Goal: Purchase product/service

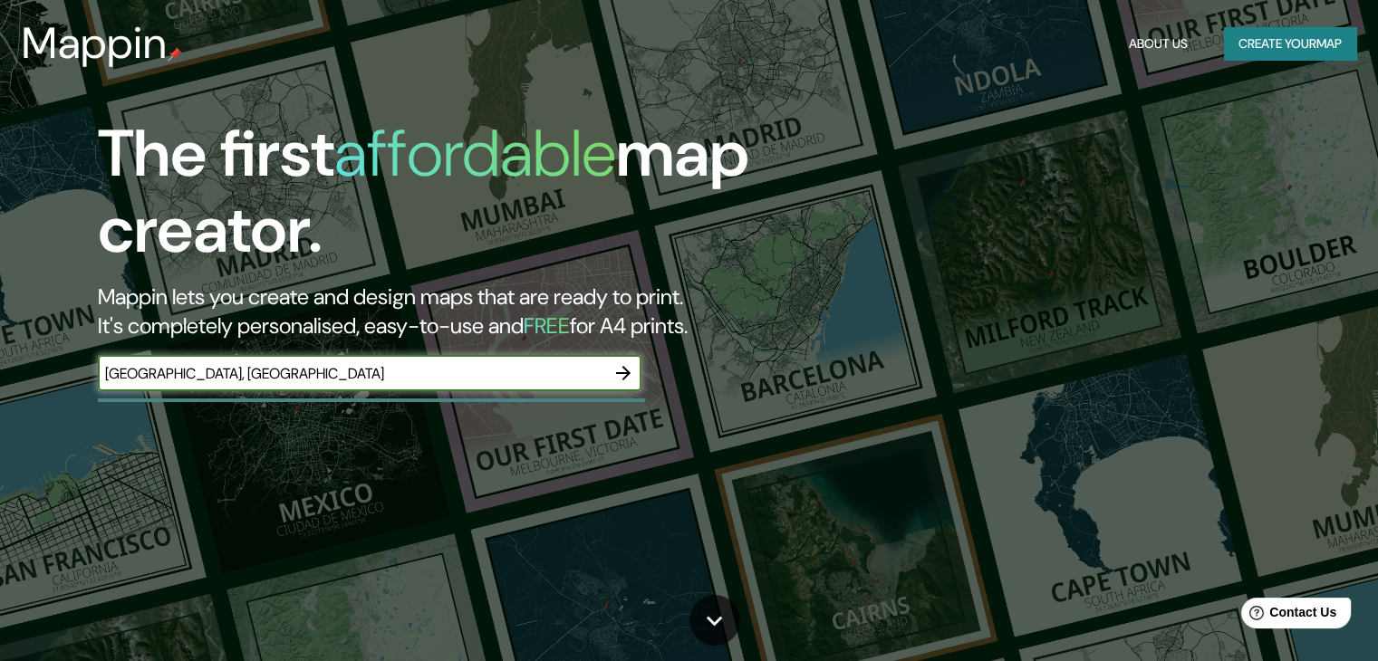
type input "[GEOGRAPHIC_DATA], [GEOGRAPHIC_DATA]"
click at [616, 353] on div "The first affordable map creator. Mappin lets you create and design maps that a…" at bounding box center [442, 263] width 827 height 294
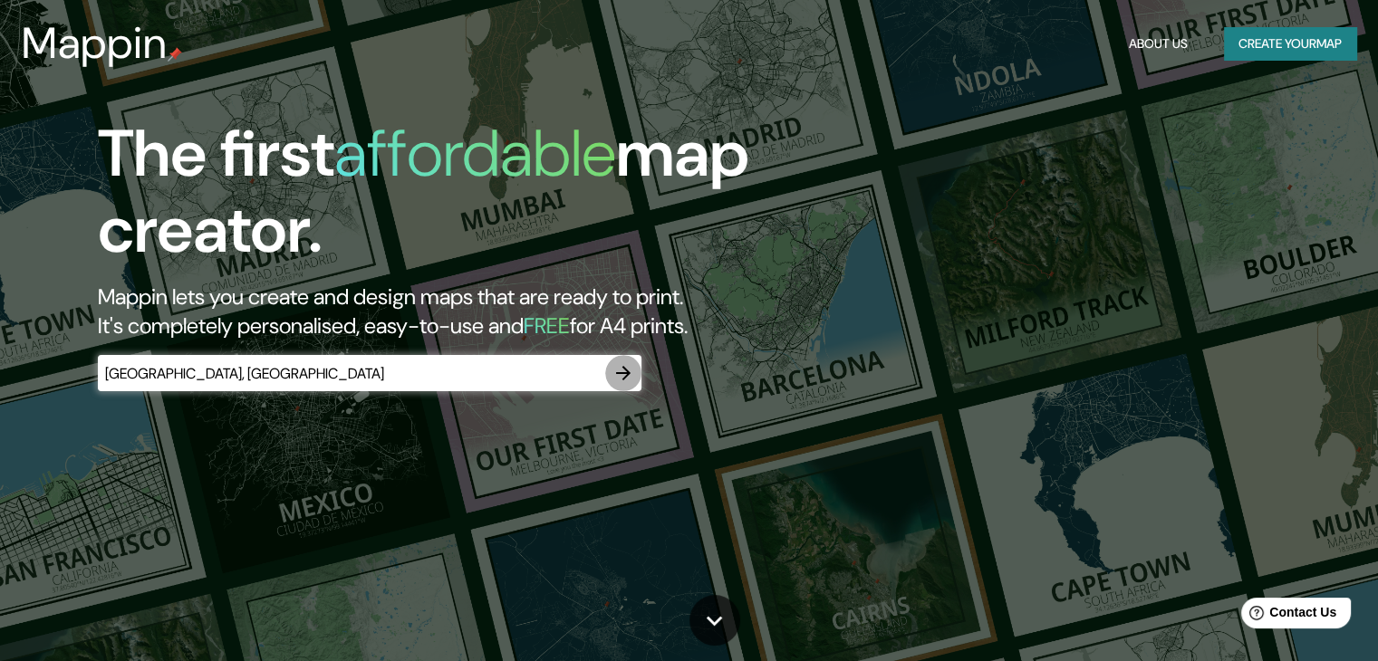
click at [619, 360] on button "button" at bounding box center [623, 373] width 36 height 36
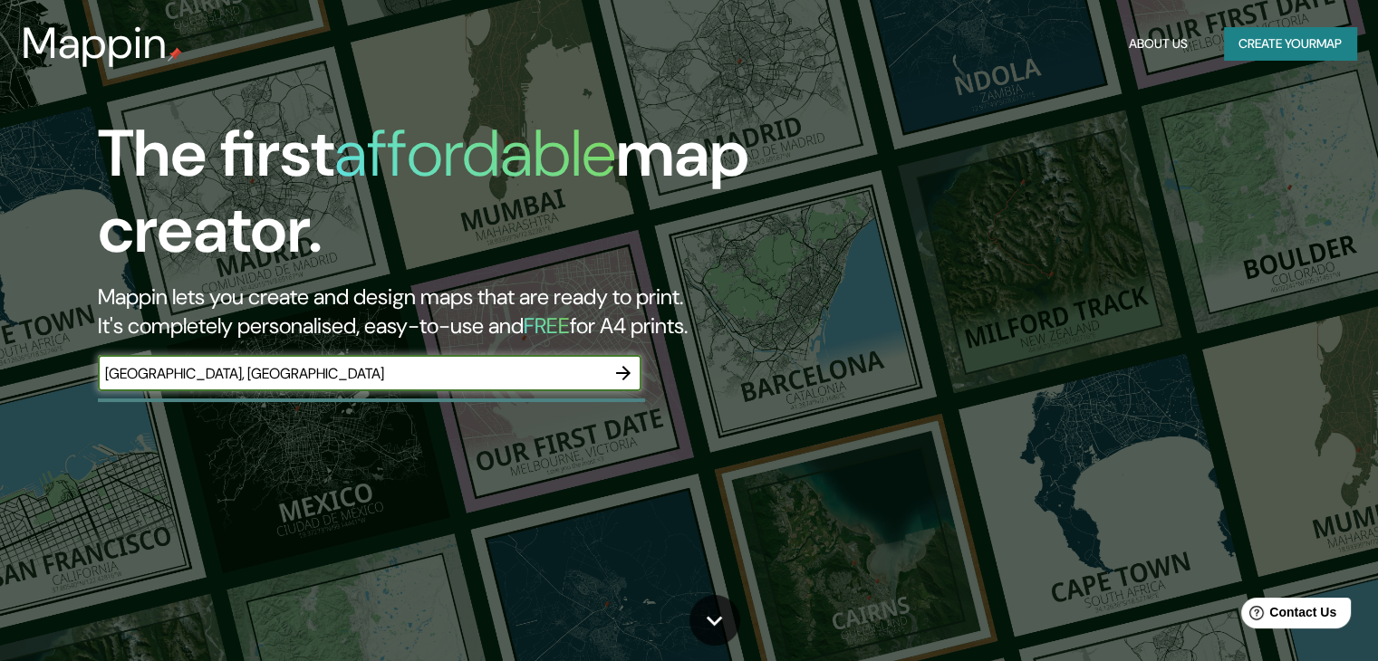
type input "[GEOGRAPHIC_DATA], [GEOGRAPHIC_DATA]"
click at [622, 377] on icon "button" at bounding box center [623, 373] width 22 height 22
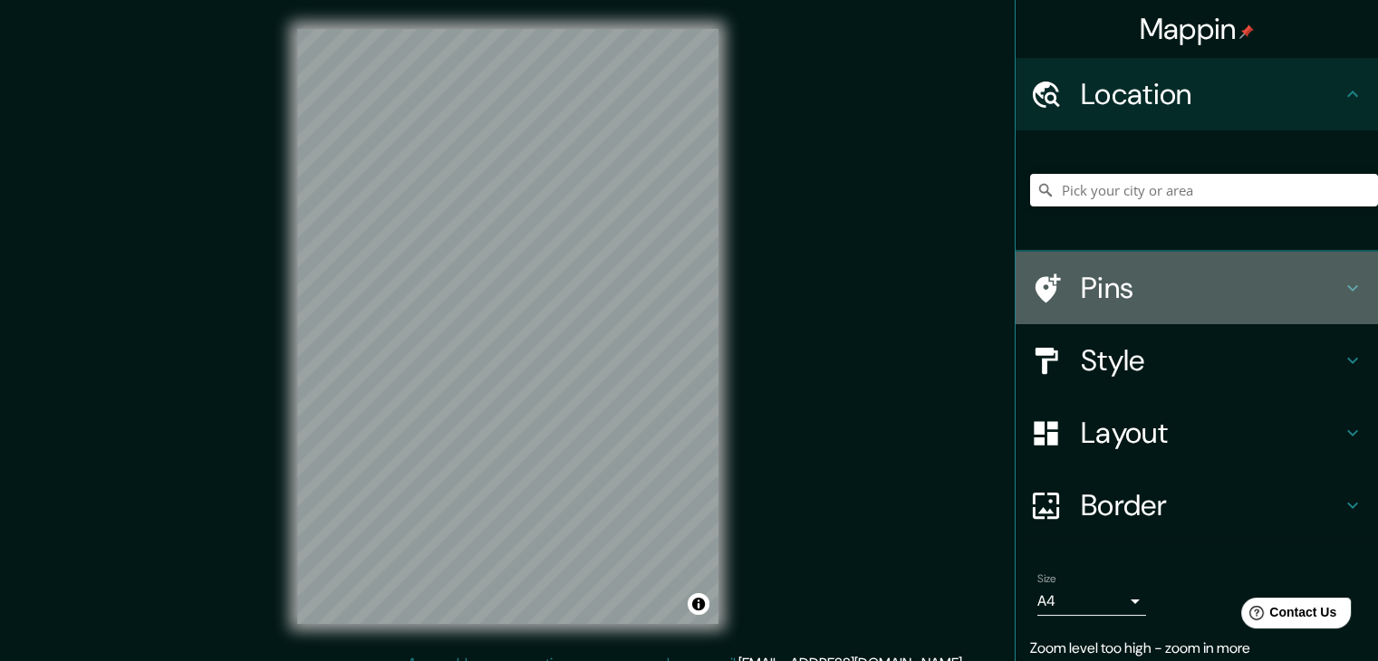
click at [1202, 293] on h4 "Pins" at bounding box center [1211, 288] width 261 height 36
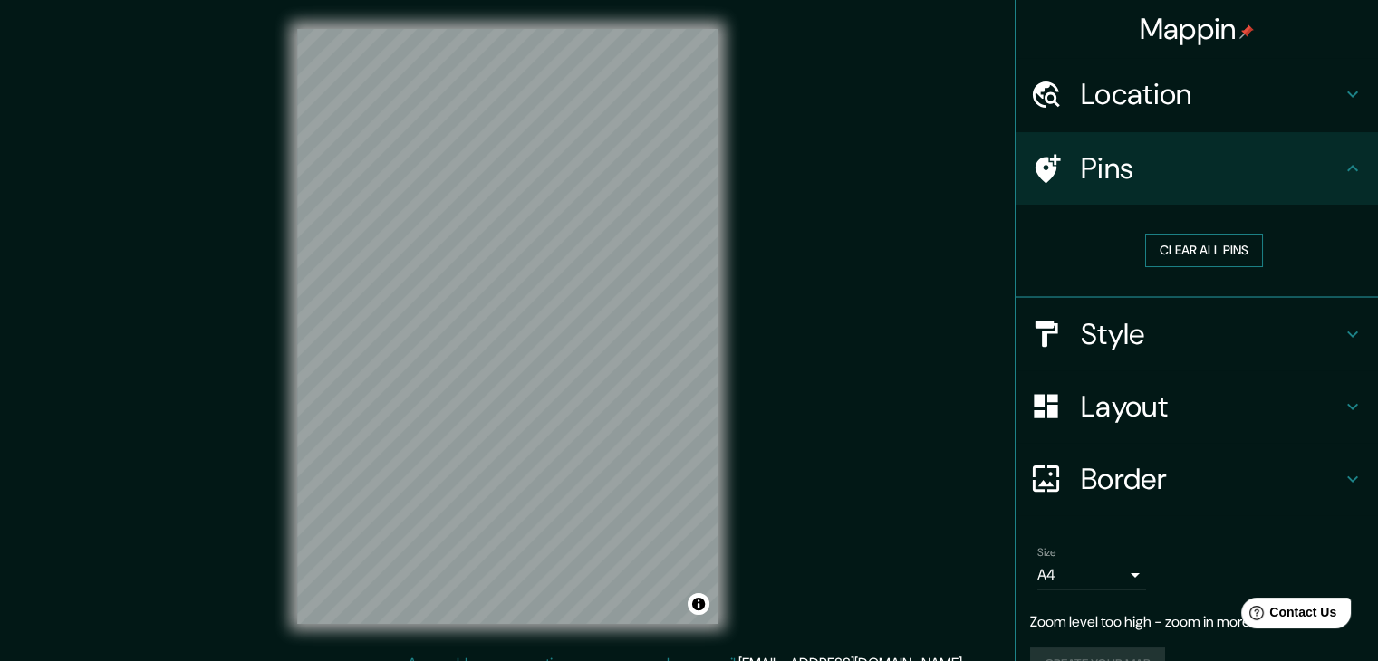
click at [1205, 252] on button "Clear all pins" at bounding box center [1204, 251] width 118 height 34
click at [1201, 243] on button "Clear all pins" at bounding box center [1204, 251] width 118 height 34
click at [1166, 247] on button "Clear all pins" at bounding box center [1204, 251] width 118 height 34
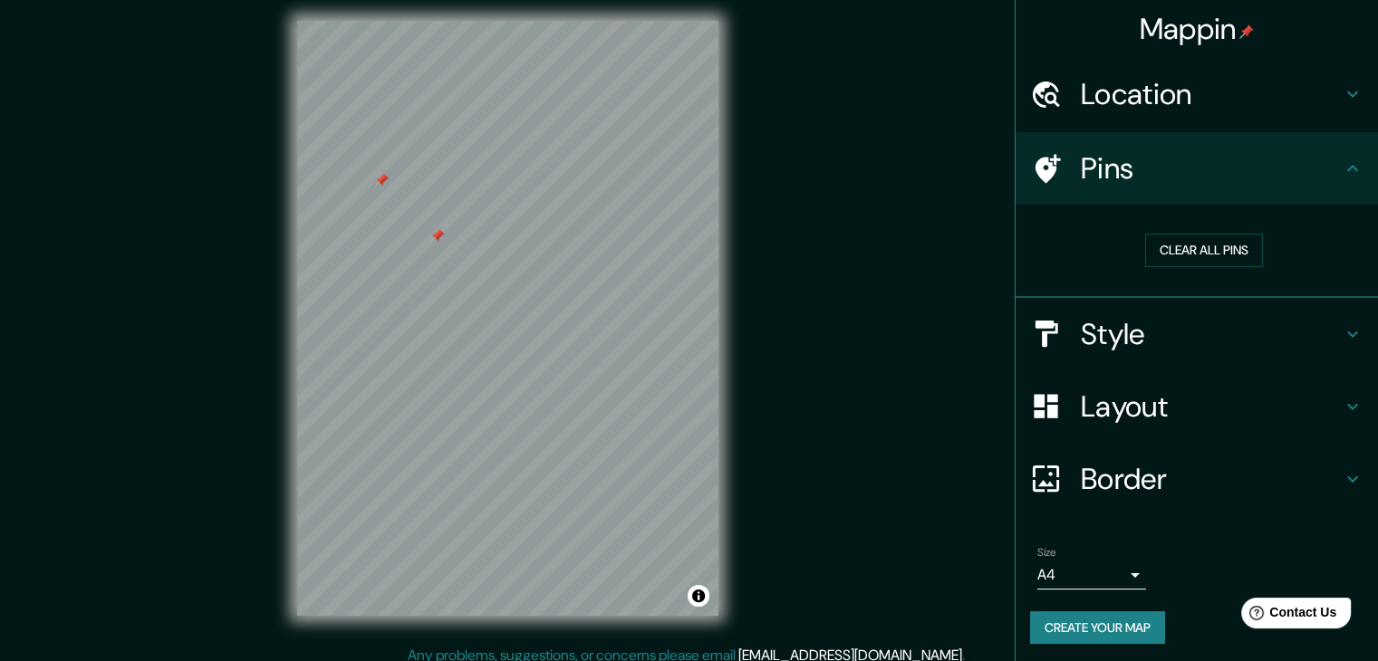
scroll to position [21, 0]
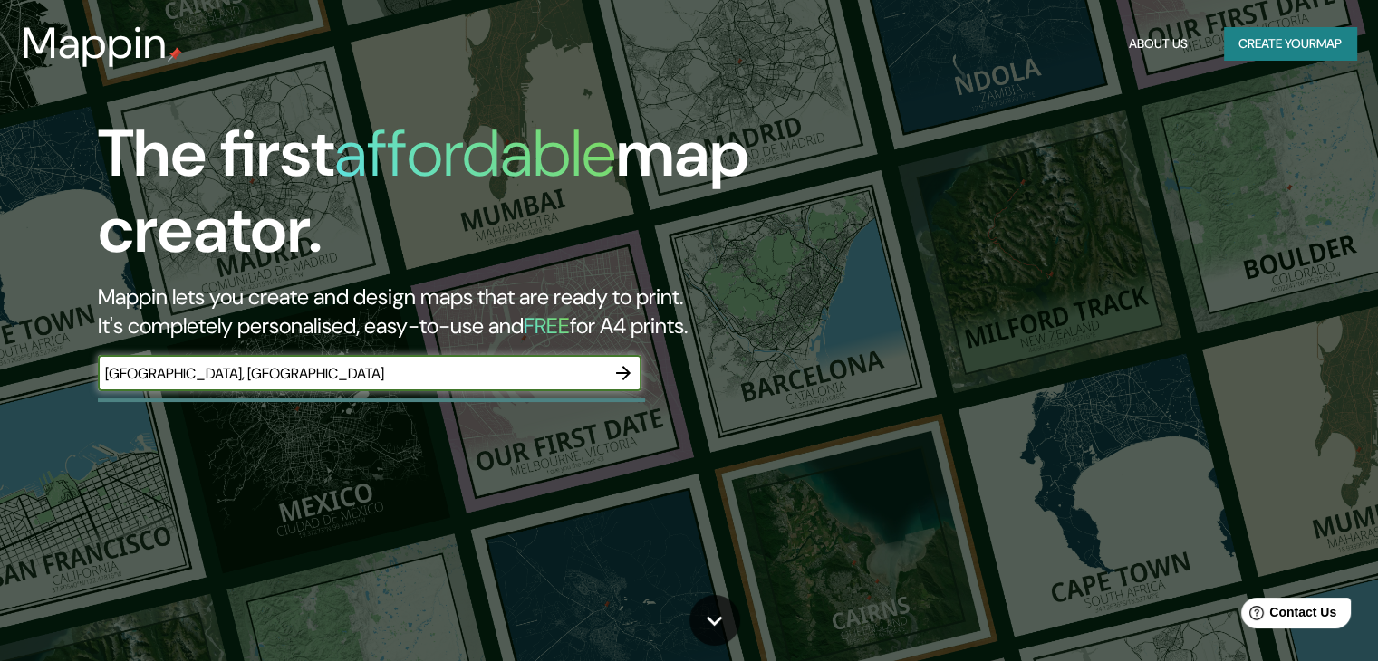
type input "[GEOGRAPHIC_DATA], [GEOGRAPHIC_DATA]"
click at [614, 362] on icon "button" at bounding box center [623, 373] width 22 height 22
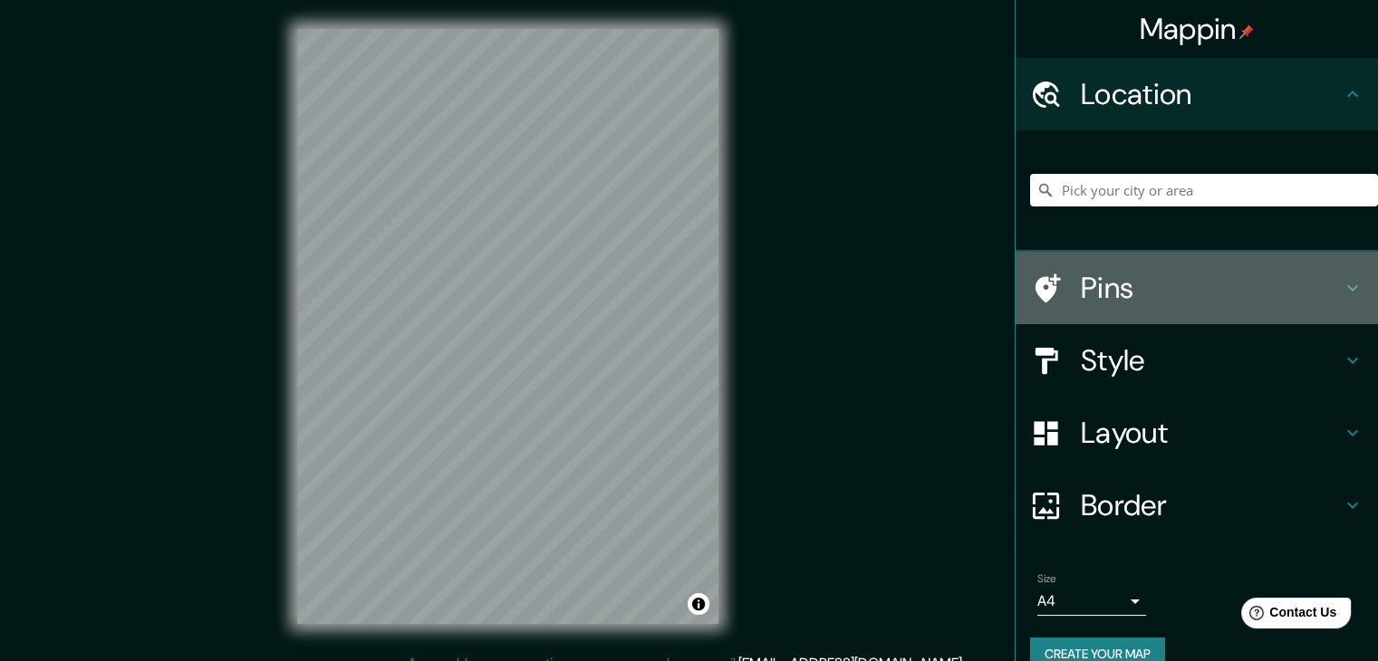
click at [1117, 299] on h4 "Pins" at bounding box center [1211, 288] width 261 height 36
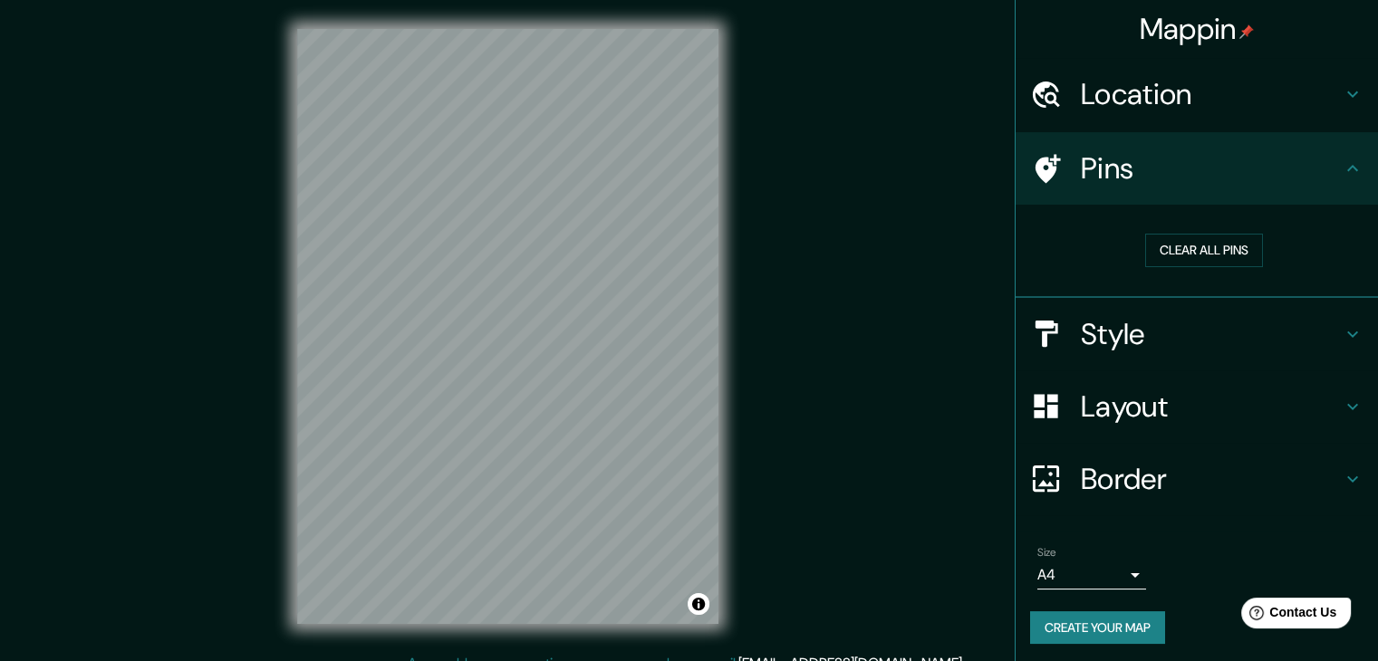
click at [1132, 329] on h4 "Style" at bounding box center [1211, 334] width 261 height 36
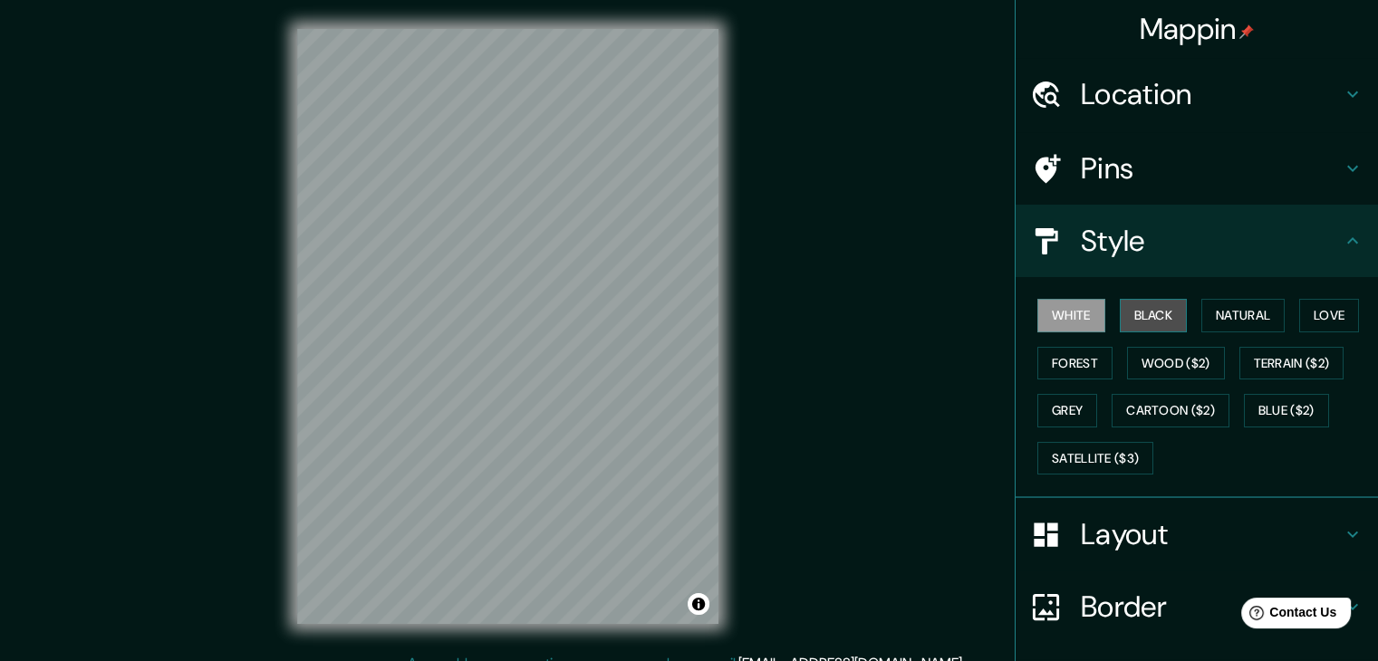
click at [1147, 313] on button "Black" at bounding box center [1154, 316] width 68 height 34
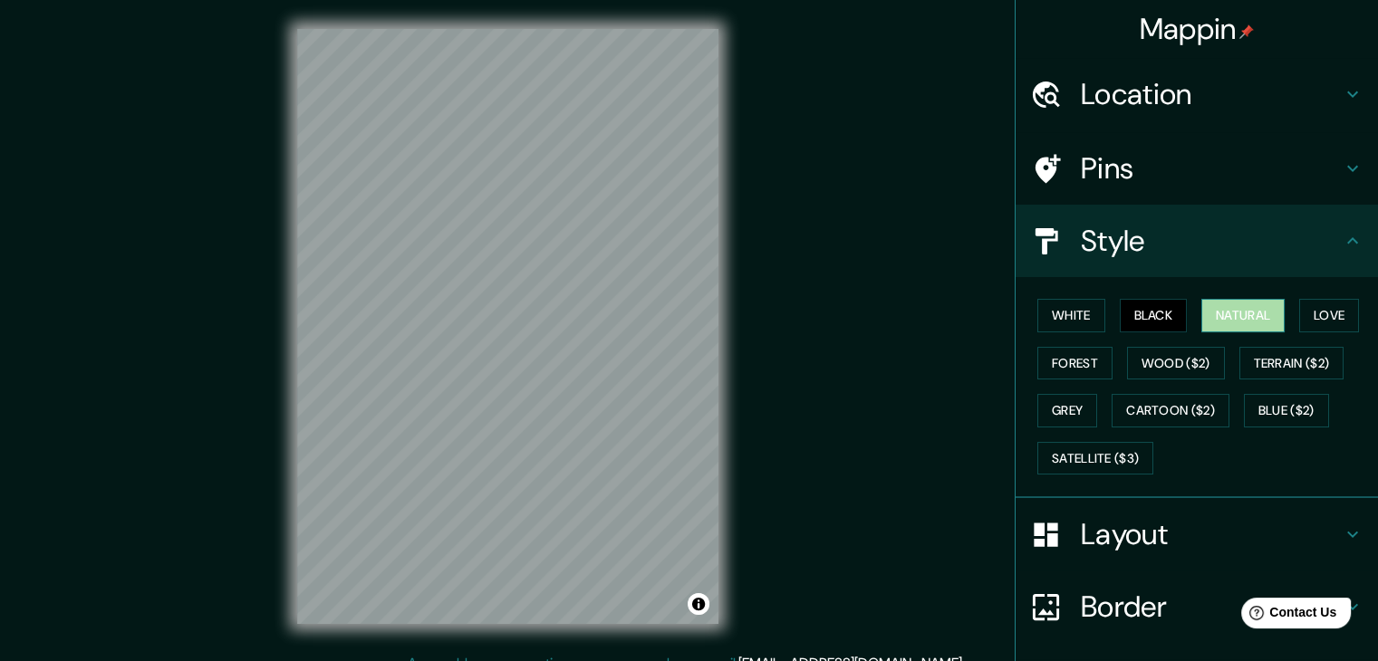
click at [1217, 328] on button "Natural" at bounding box center [1242, 316] width 83 height 34
click at [1311, 312] on button "Love" at bounding box center [1329, 316] width 60 height 34
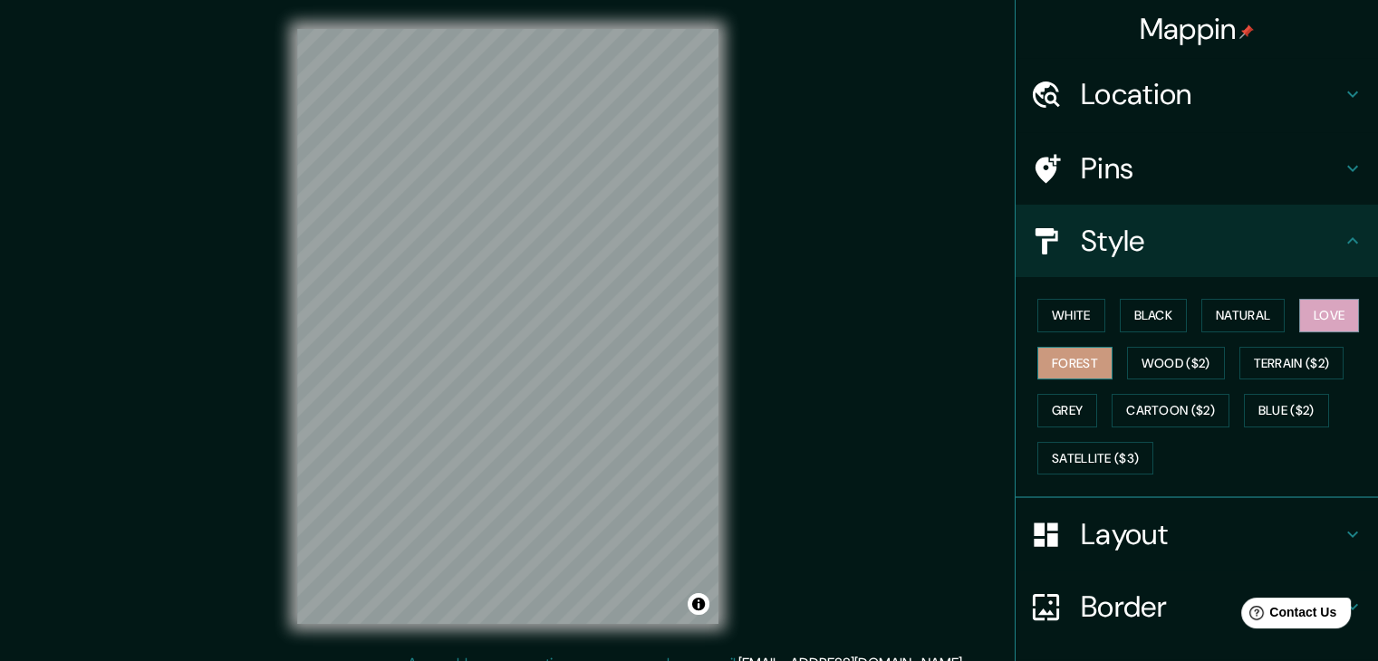
click at [1060, 371] on button "Forest" at bounding box center [1074, 364] width 75 height 34
click at [1166, 371] on button "Wood ($2)" at bounding box center [1176, 364] width 98 height 34
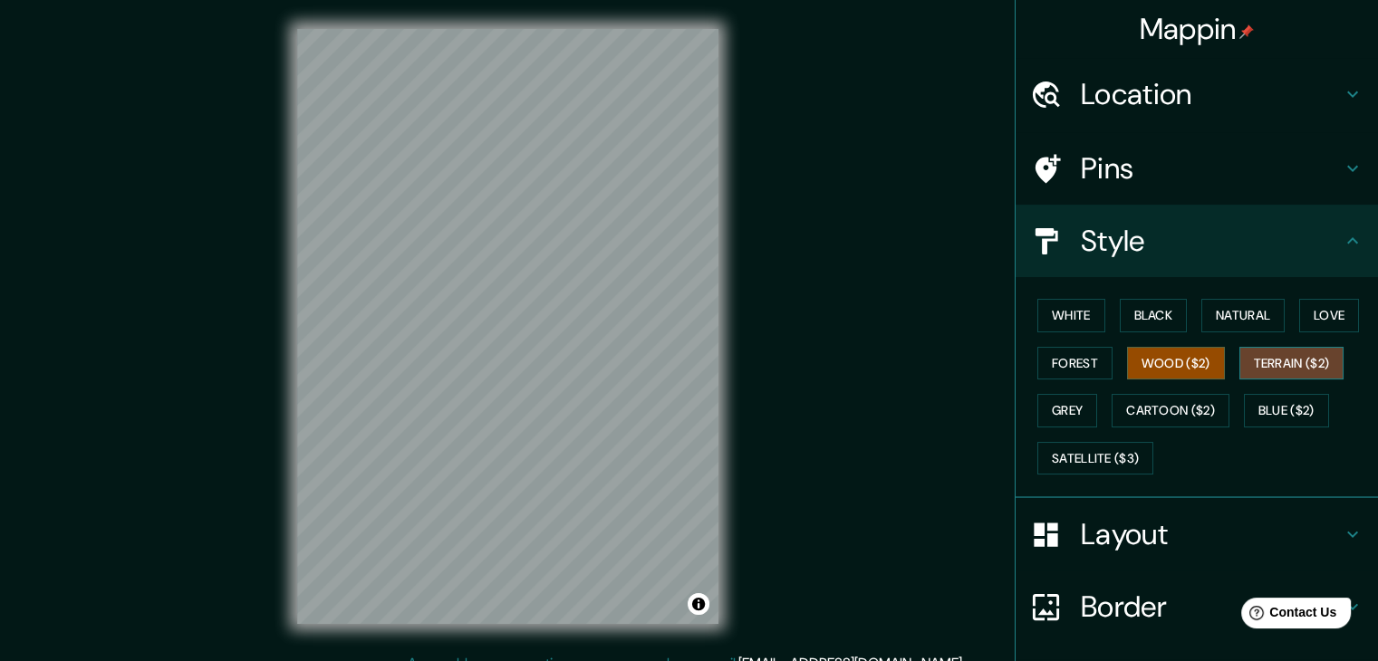
click at [1252, 367] on button "Terrain ($2)" at bounding box center [1291, 364] width 105 height 34
click at [1065, 405] on button "Grey" at bounding box center [1067, 411] width 60 height 34
click at [1161, 71] on div "Location" at bounding box center [1197, 94] width 362 height 72
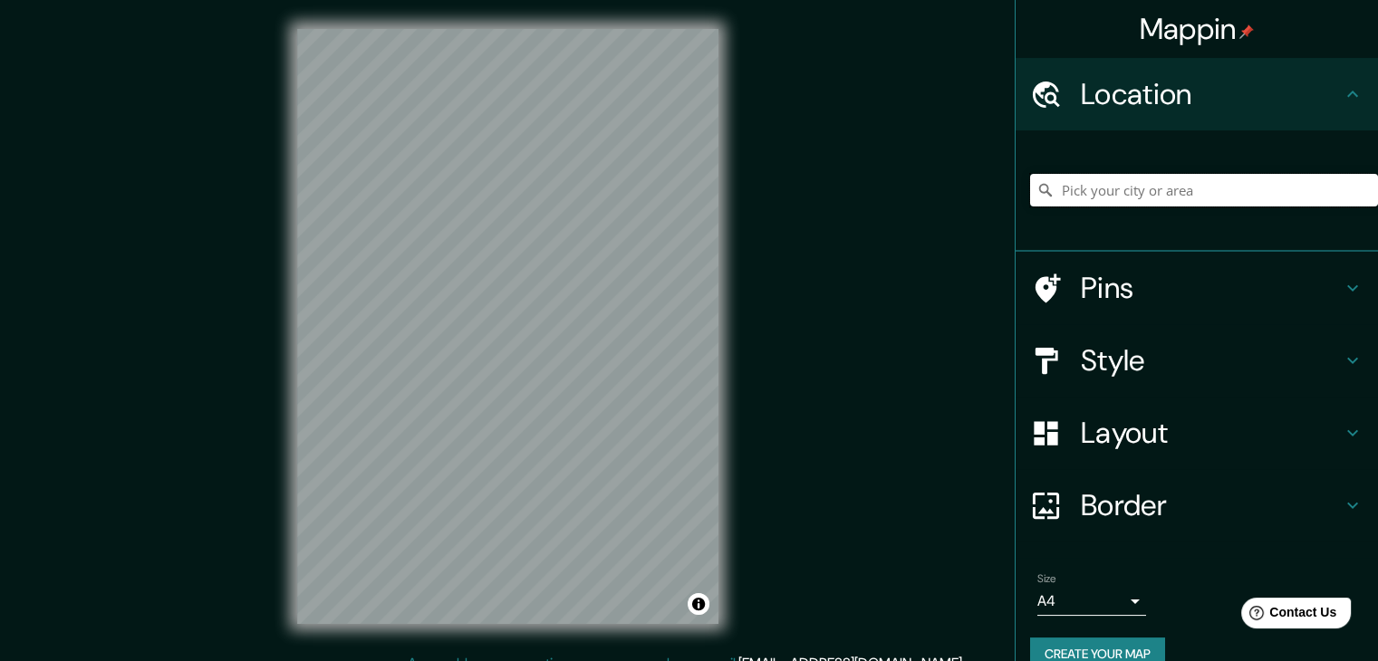
click at [1159, 190] on input "Pick your city or area" at bounding box center [1204, 190] width 348 height 33
paste input "[GEOGRAPHIC_DATA], [GEOGRAPHIC_DATA]"
type input "Isla de Ekinlik, Marmara, provincia de Balıkesir, Türkiye"
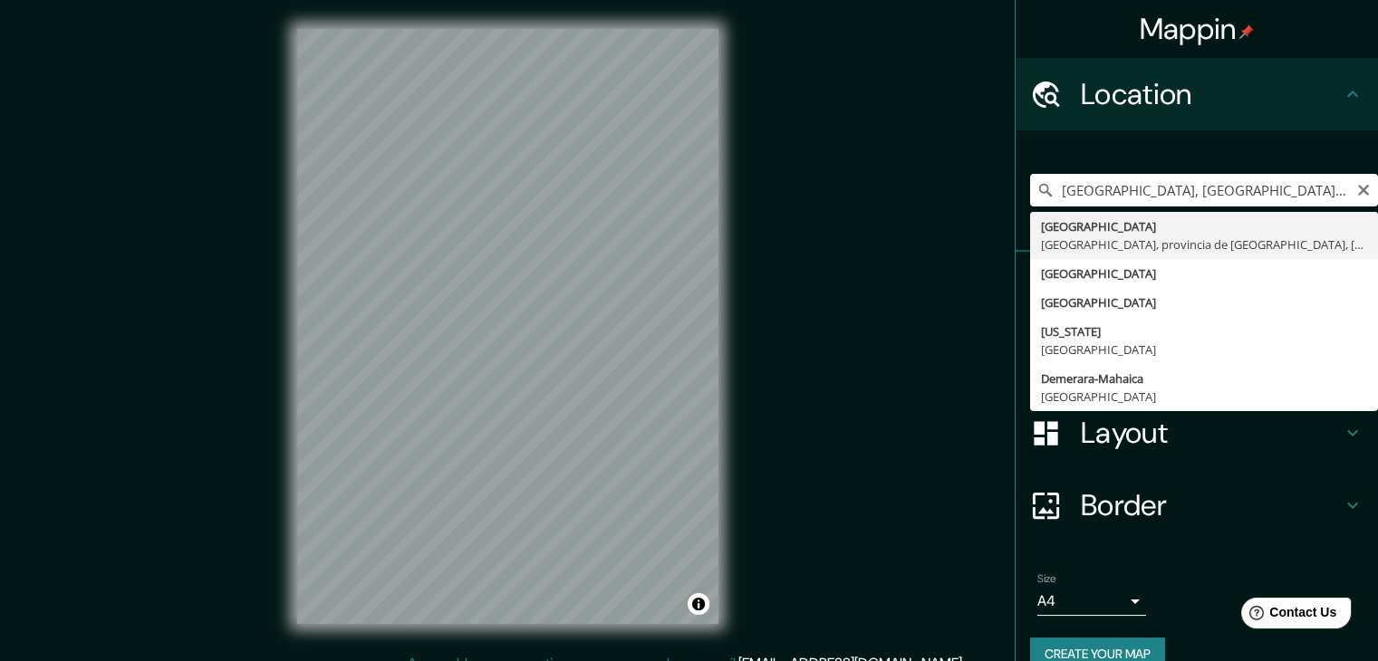
click at [1356, 184] on icon "Clear" at bounding box center [1363, 190] width 14 height 14
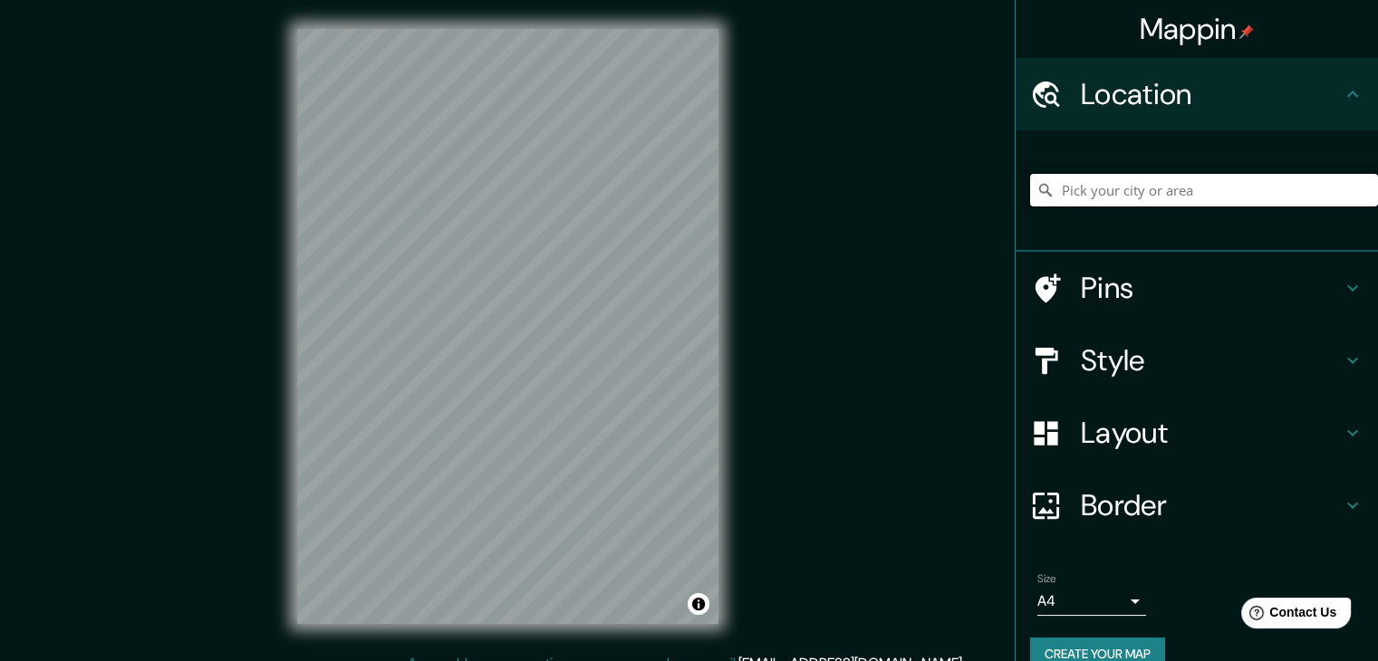
paste input "Zenbo Seinei"
type input "Seinestraat, 8820 Torhout, Flandes Occidental, Bélgica"
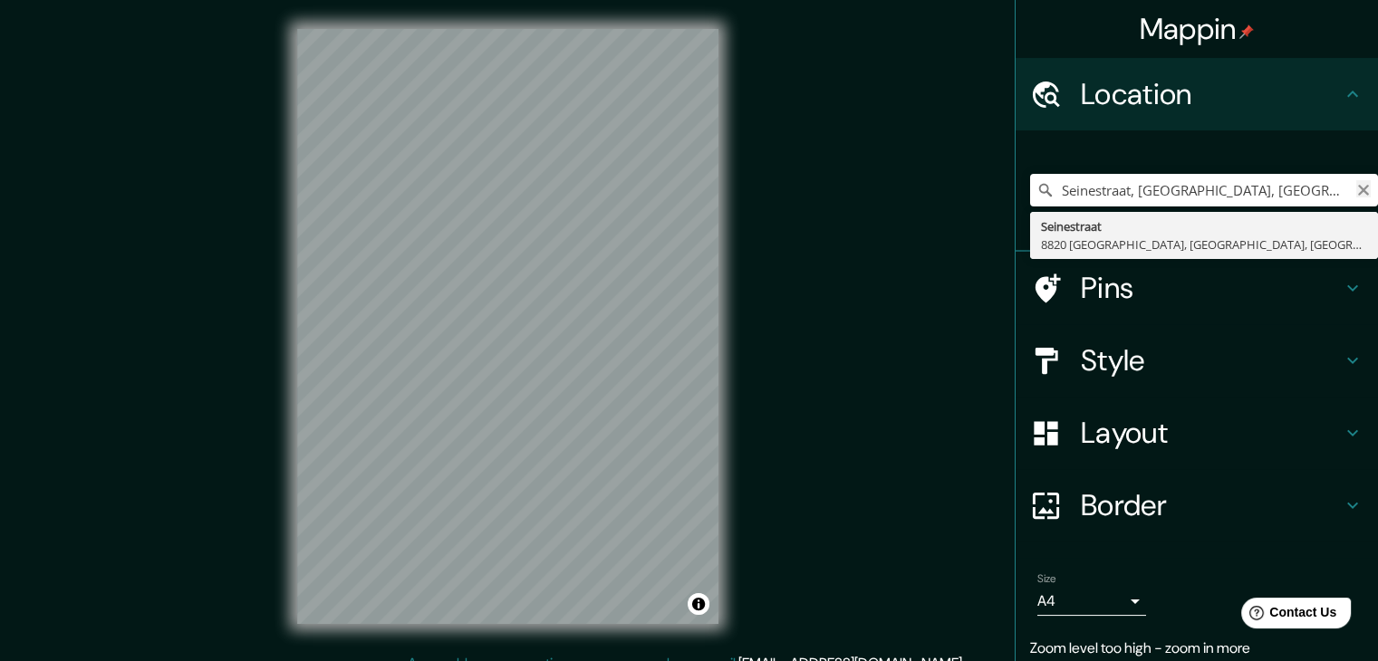
click at [1356, 190] on icon "Clear" at bounding box center [1363, 190] width 14 height 14
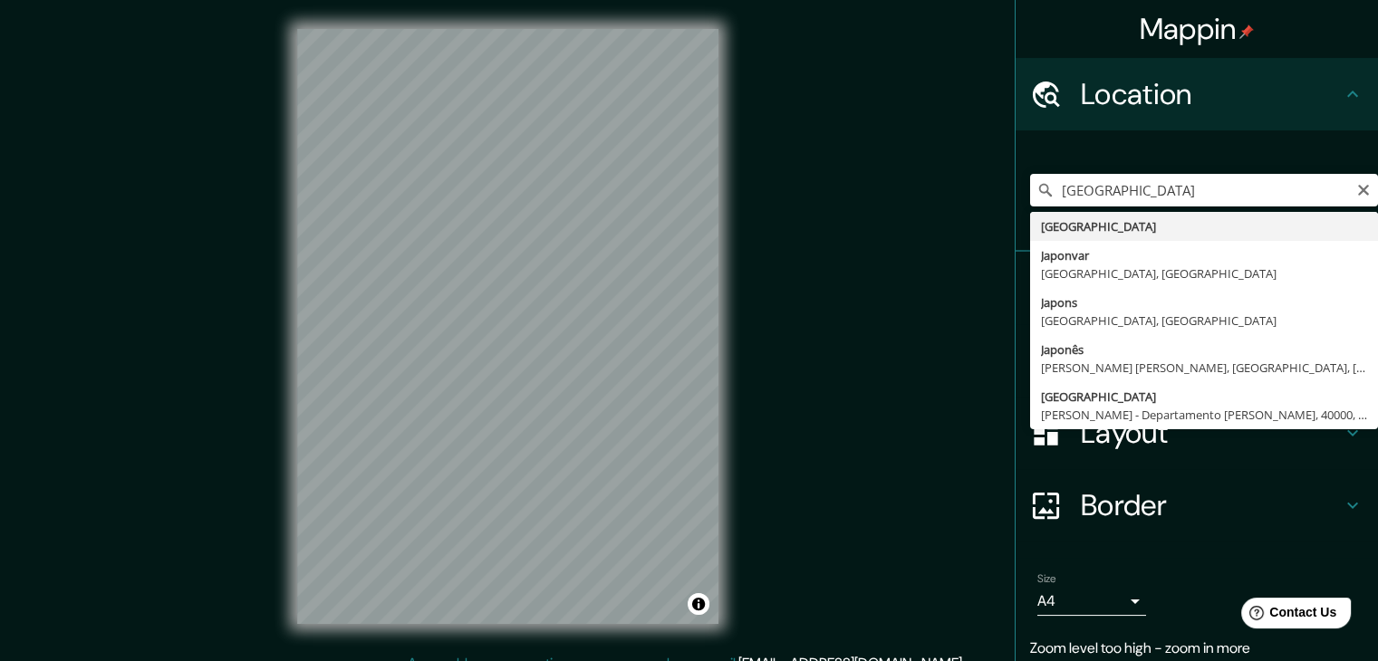
type input "Japón"
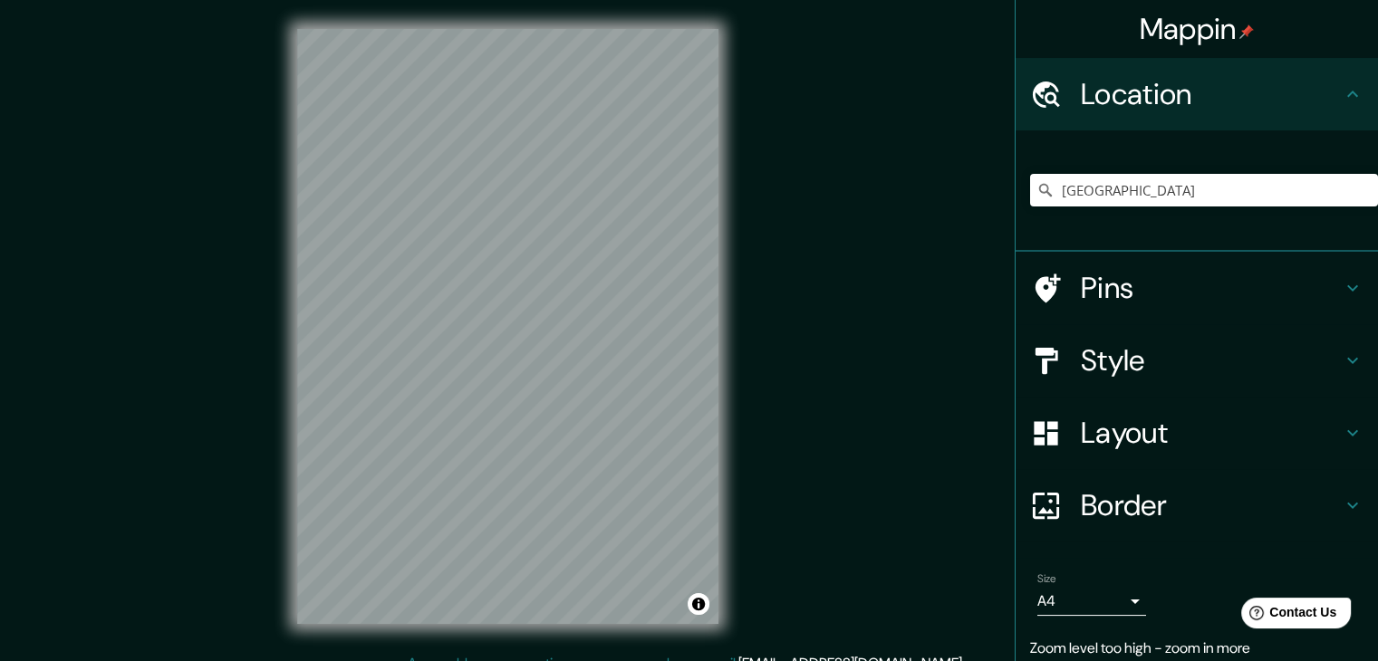
click at [1136, 381] on div "Style" at bounding box center [1197, 360] width 362 height 72
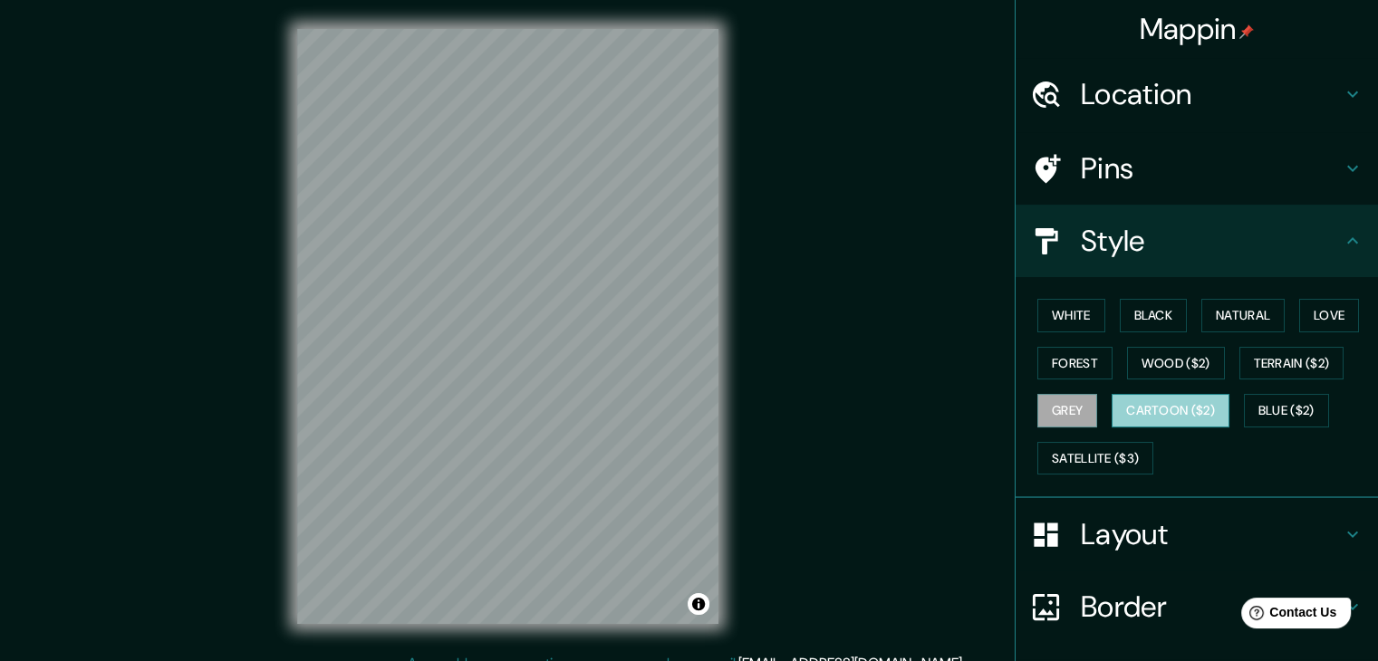
click at [1134, 410] on button "Cartoon ($2)" at bounding box center [1171, 411] width 118 height 34
click at [1264, 414] on button "Blue ($2)" at bounding box center [1286, 411] width 85 height 34
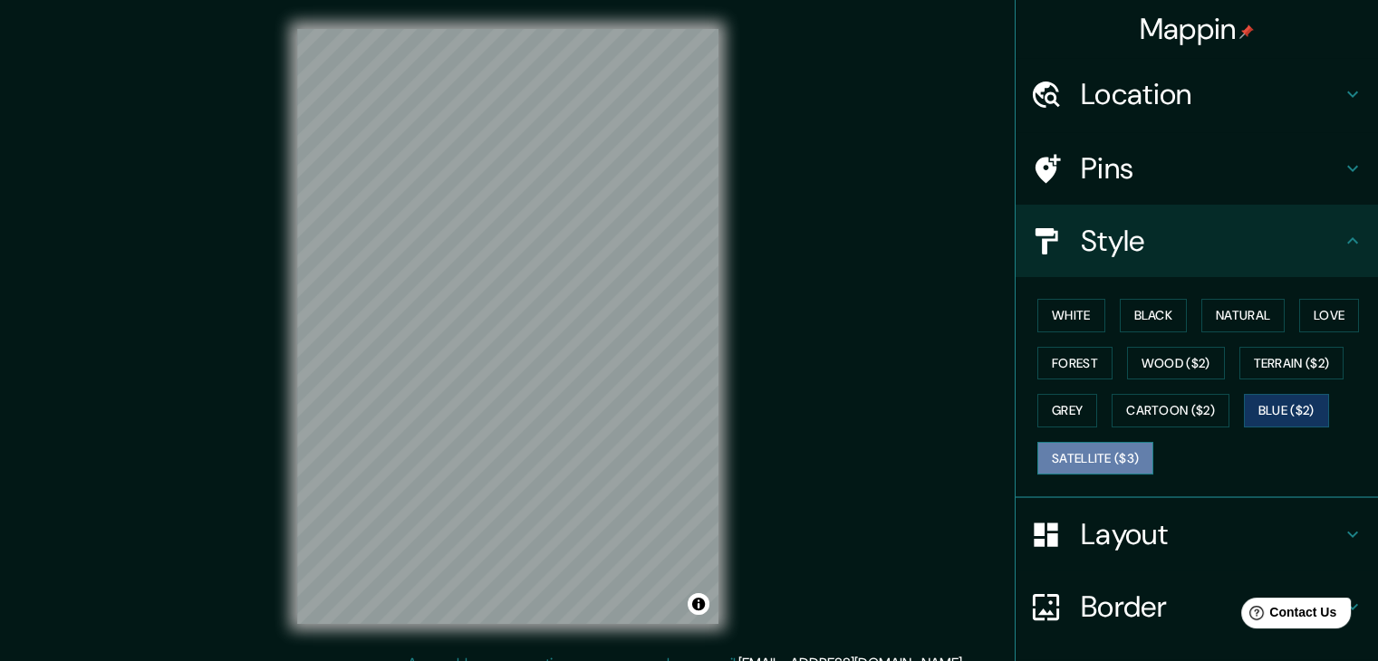
click at [1086, 461] on button "Satellite ($3)" at bounding box center [1095, 459] width 116 height 34
click at [1056, 421] on button "Grey" at bounding box center [1067, 411] width 60 height 34
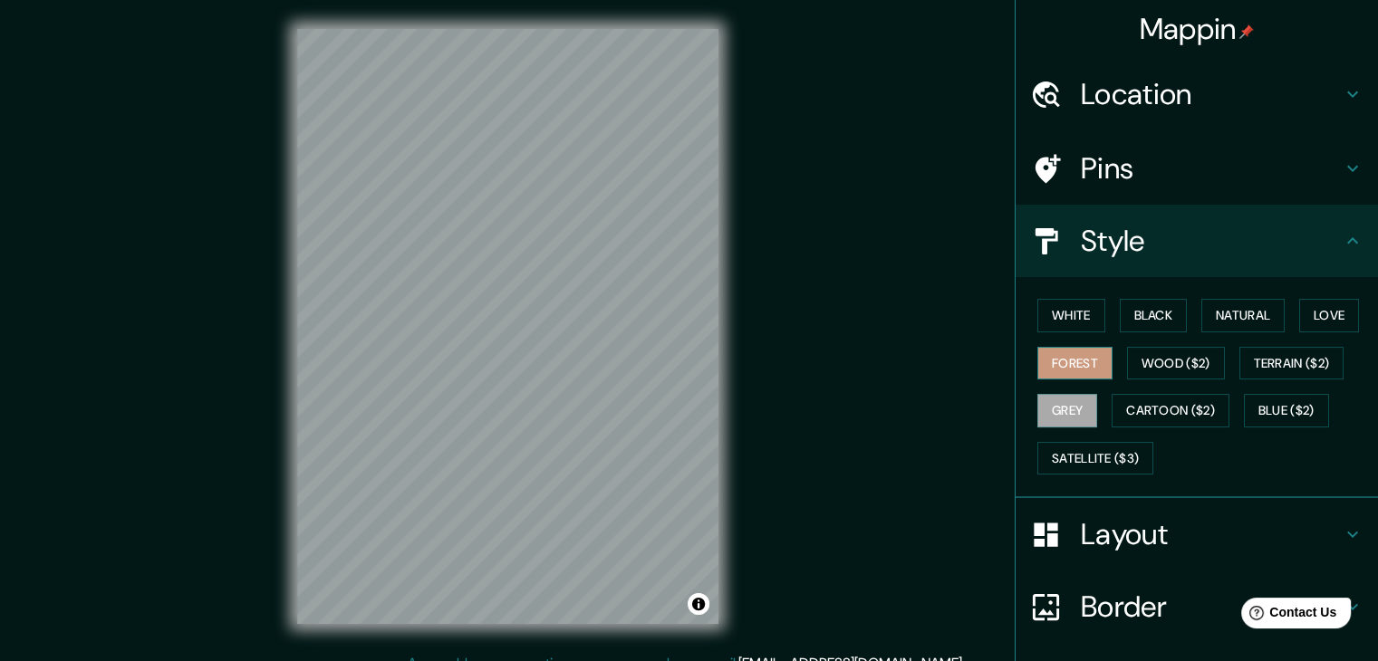
click at [1086, 354] on button "Forest" at bounding box center [1074, 364] width 75 height 34
click at [1084, 323] on button "White" at bounding box center [1071, 316] width 68 height 34
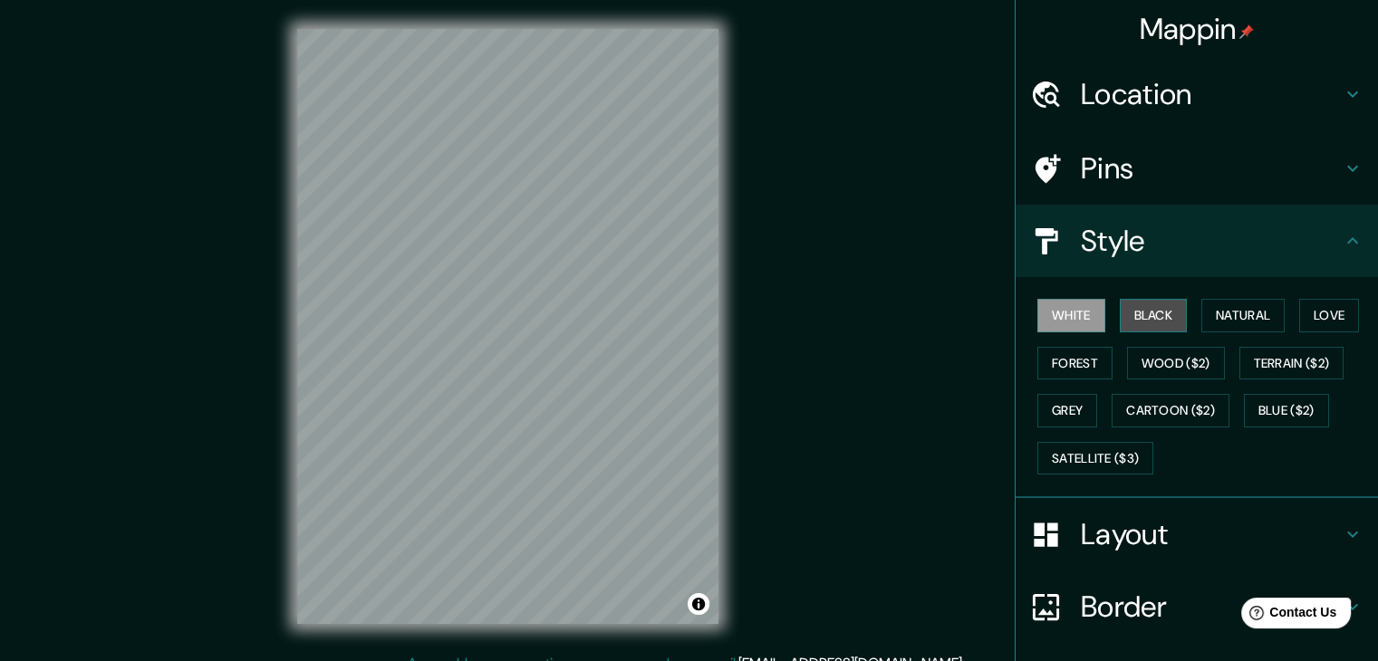
click at [1167, 317] on button "Black" at bounding box center [1154, 316] width 68 height 34
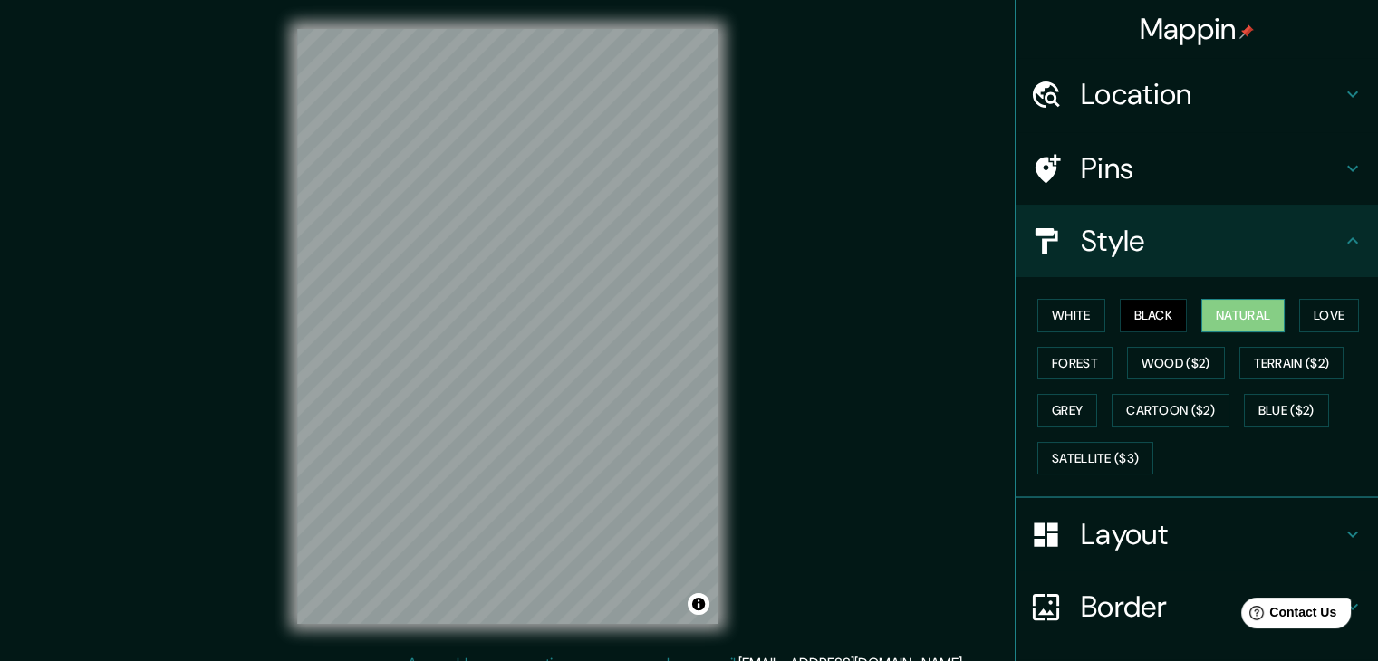
click at [1219, 327] on button "Natural" at bounding box center [1242, 316] width 83 height 34
click at [1304, 326] on button "Love" at bounding box center [1329, 316] width 60 height 34
click at [1141, 327] on button "Black" at bounding box center [1154, 316] width 68 height 34
click at [1083, 322] on button "White" at bounding box center [1071, 316] width 68 height 34
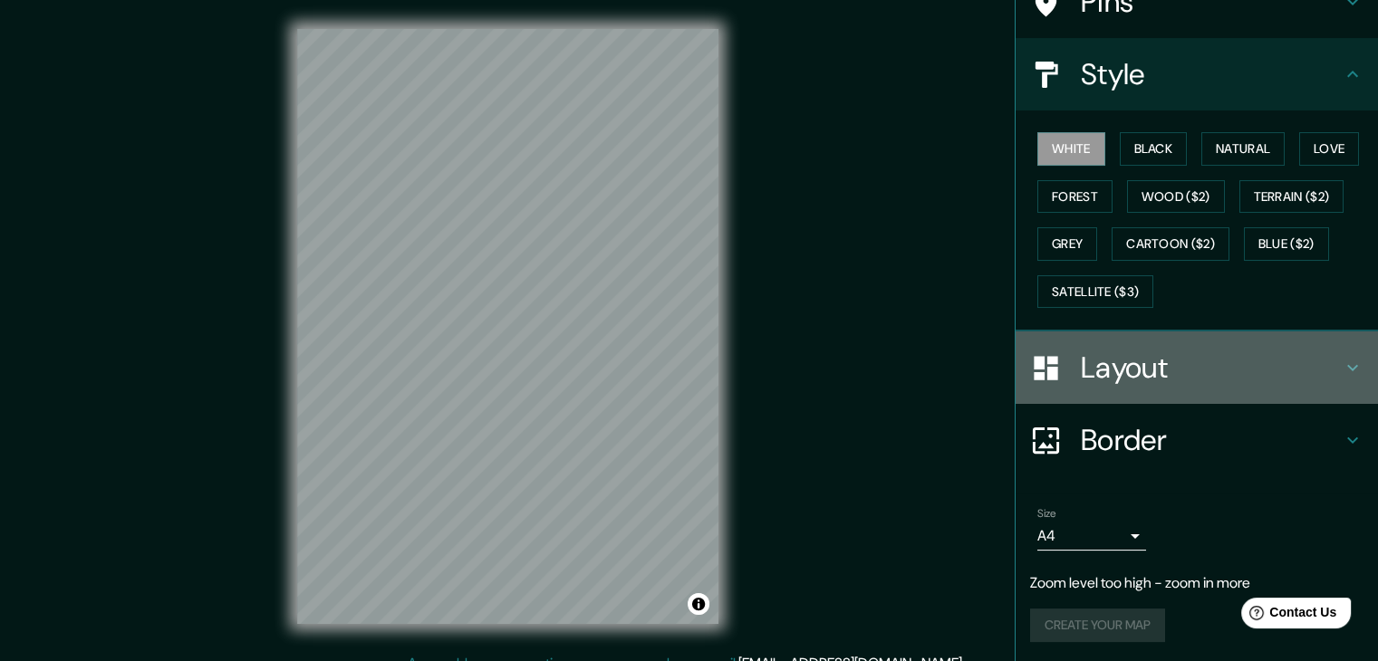
click at [1161, 356] on h4 "Layout" at bounding box center [1211, 368] width 261 height 36
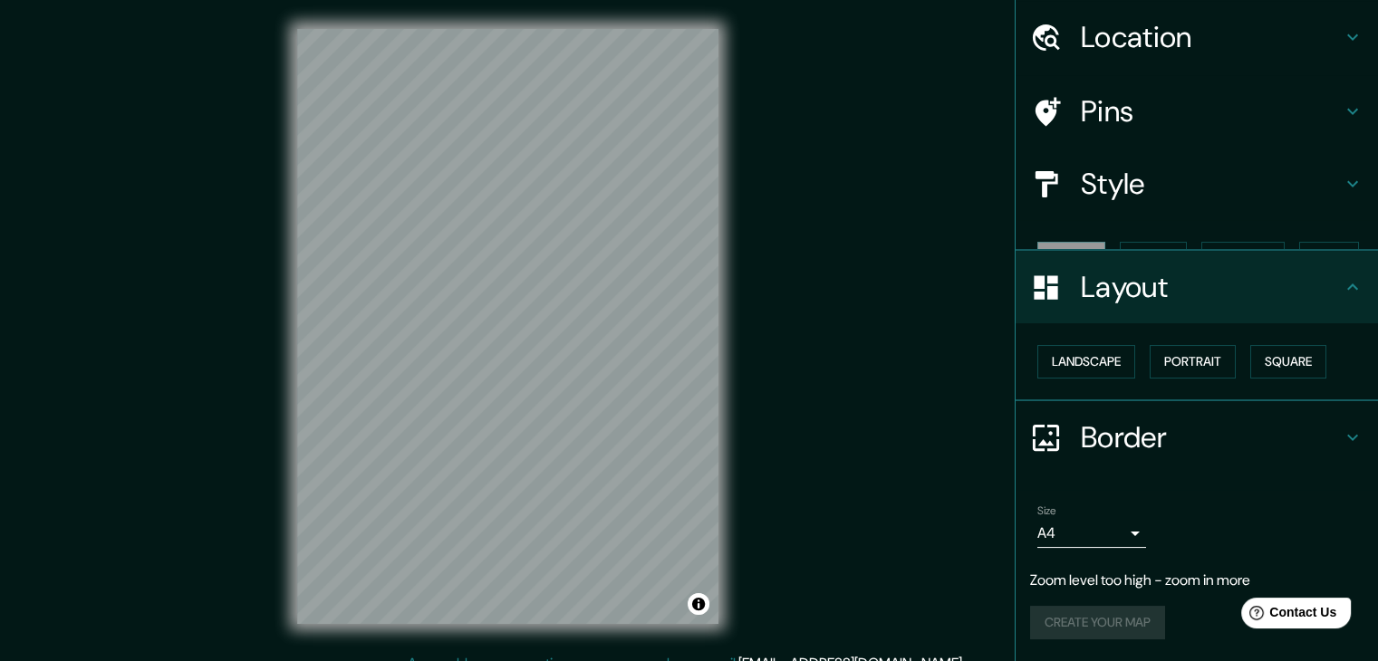
scroll to position [25, 0]
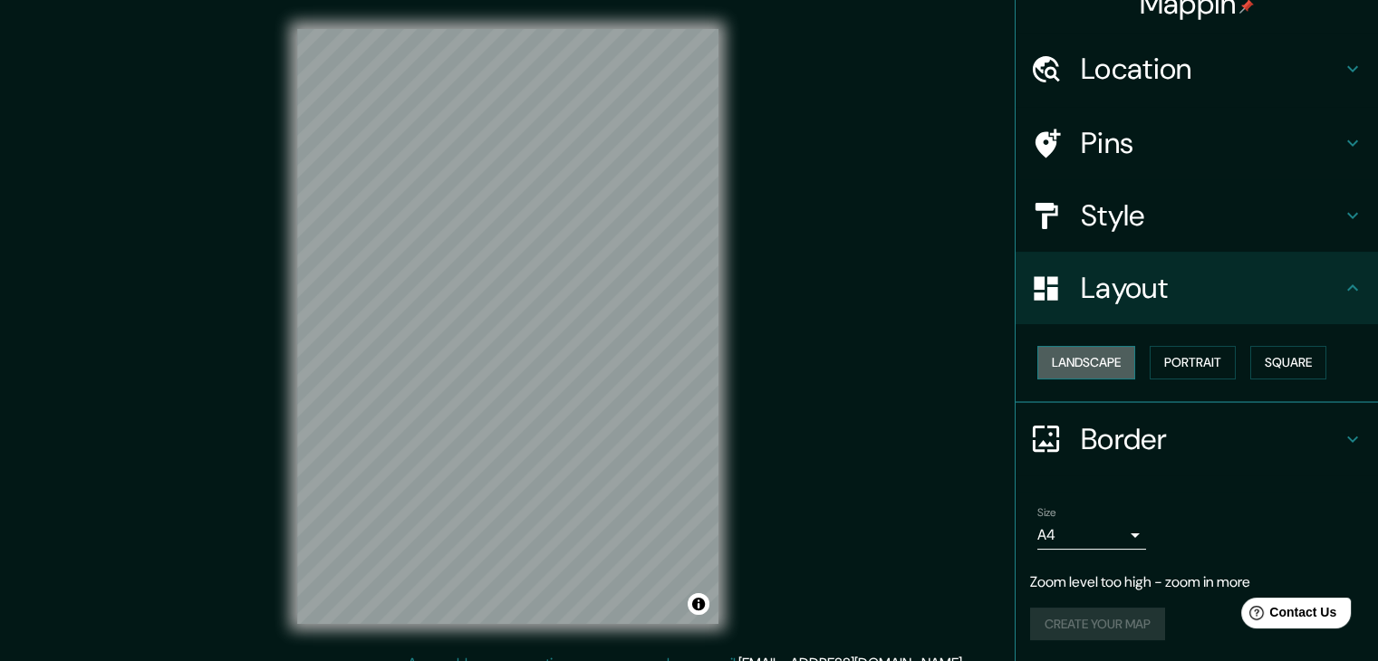
click at [1051, 365] on button "Landscape" at bounding box center [1086, 363] width 98 height 34
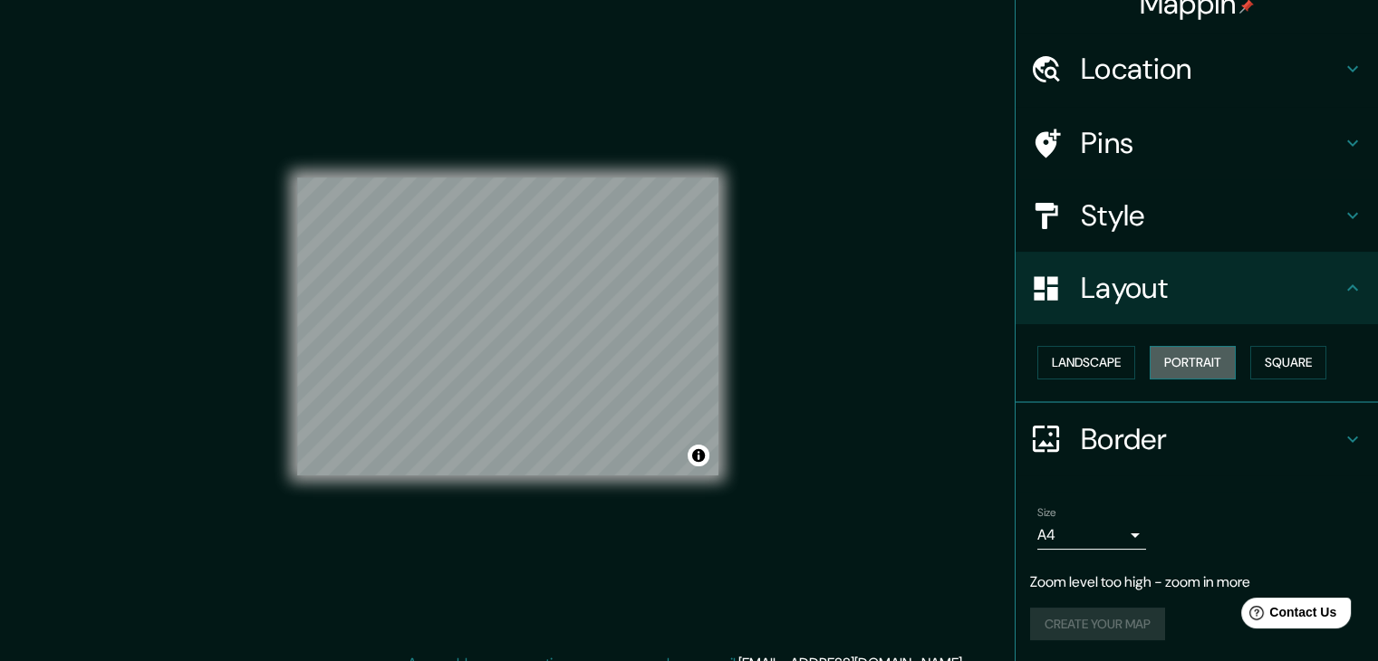
click at [1160, 363] on button "Portrait" at bounding box center [1193, 363] width 86 height 34
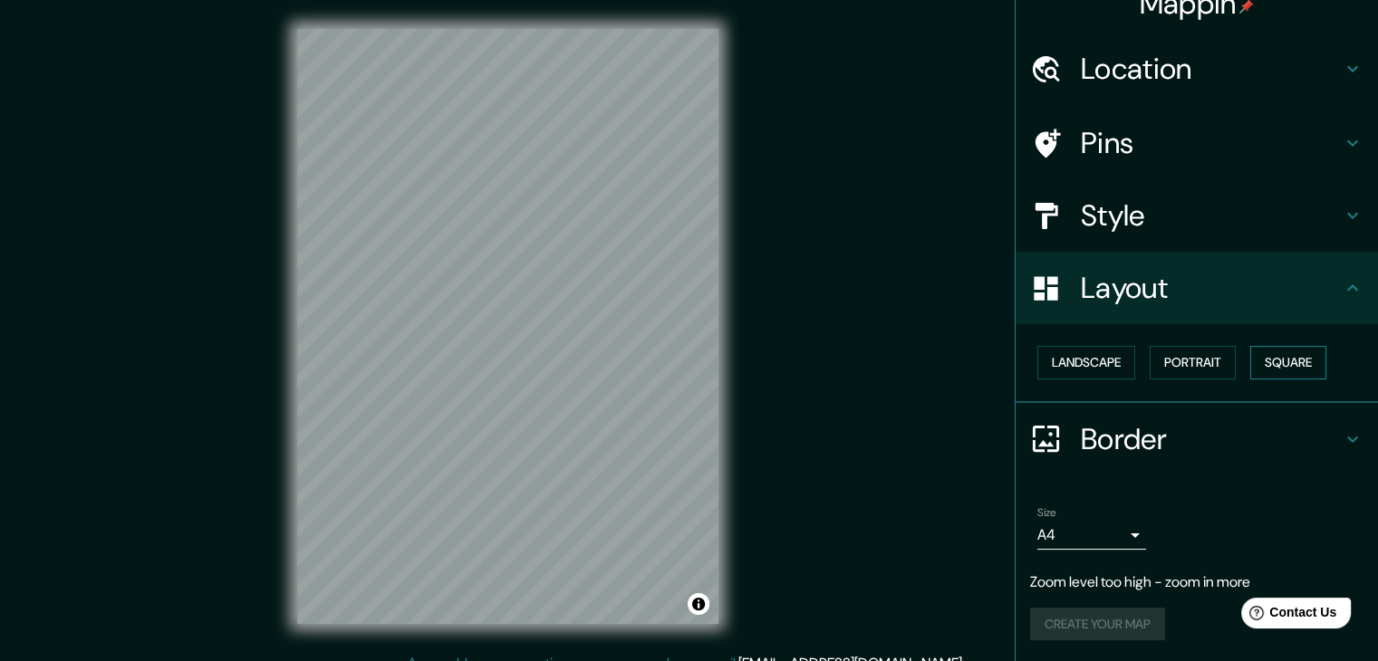
click at [1250, 366] on button "Square" at bounding box center [1288, 363] width 76 height 34
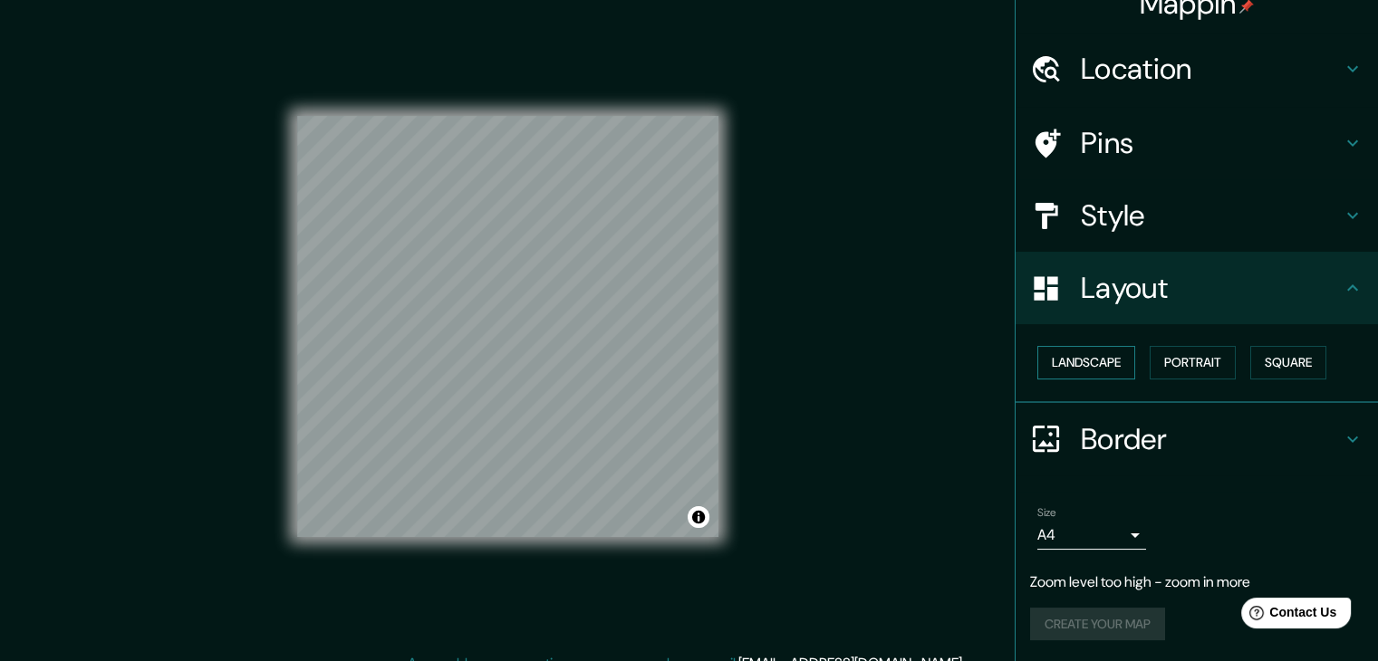
click at [1065, 350] on button "Landscape" at bounding box center [1086, 363] width 98 height 34
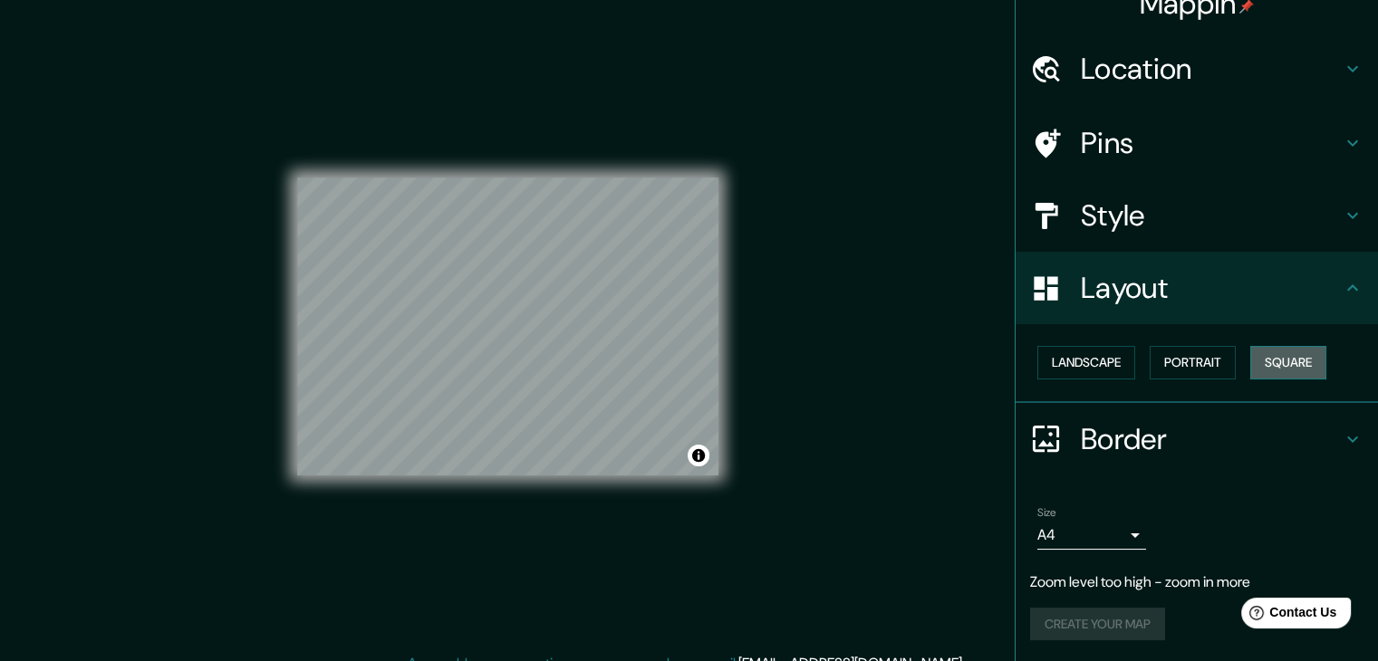
click at [1274, 358] on button "Square" at bounding box center [1288, 363] width 76 height 34
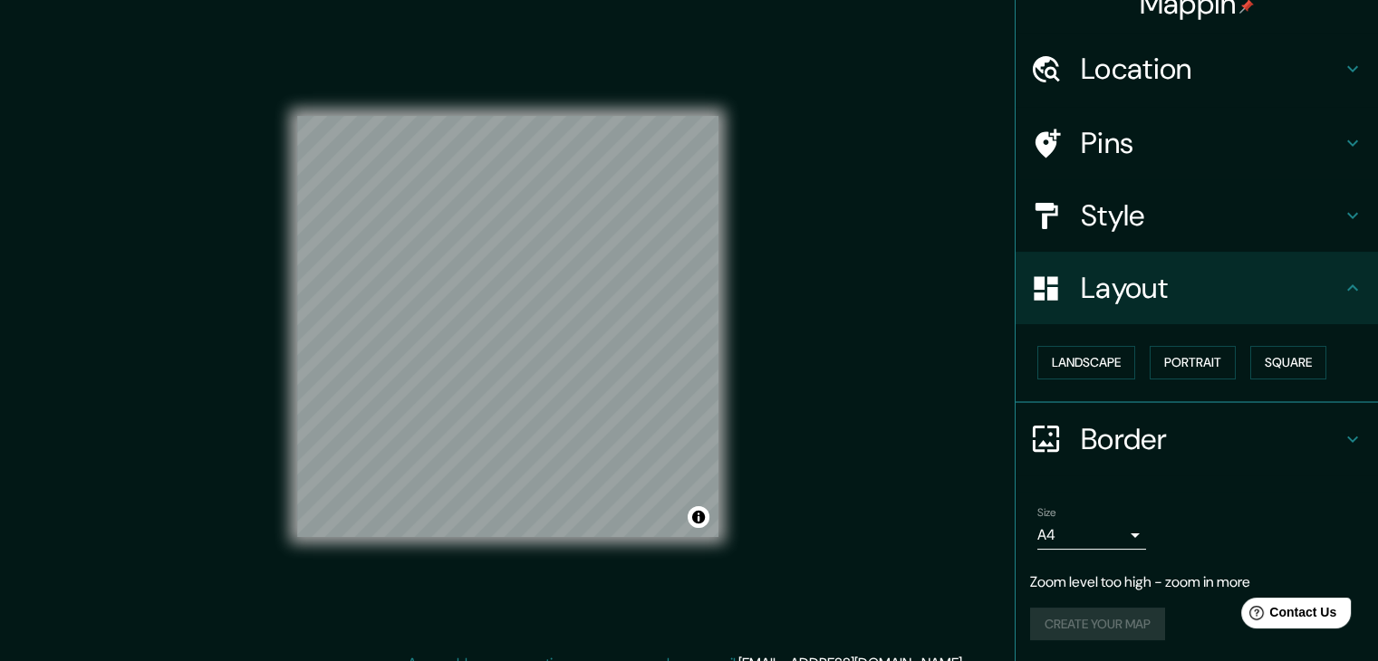
click at [1088, 454] on h4 "Border" at bounding box center [1211, 439] width 261 height 36
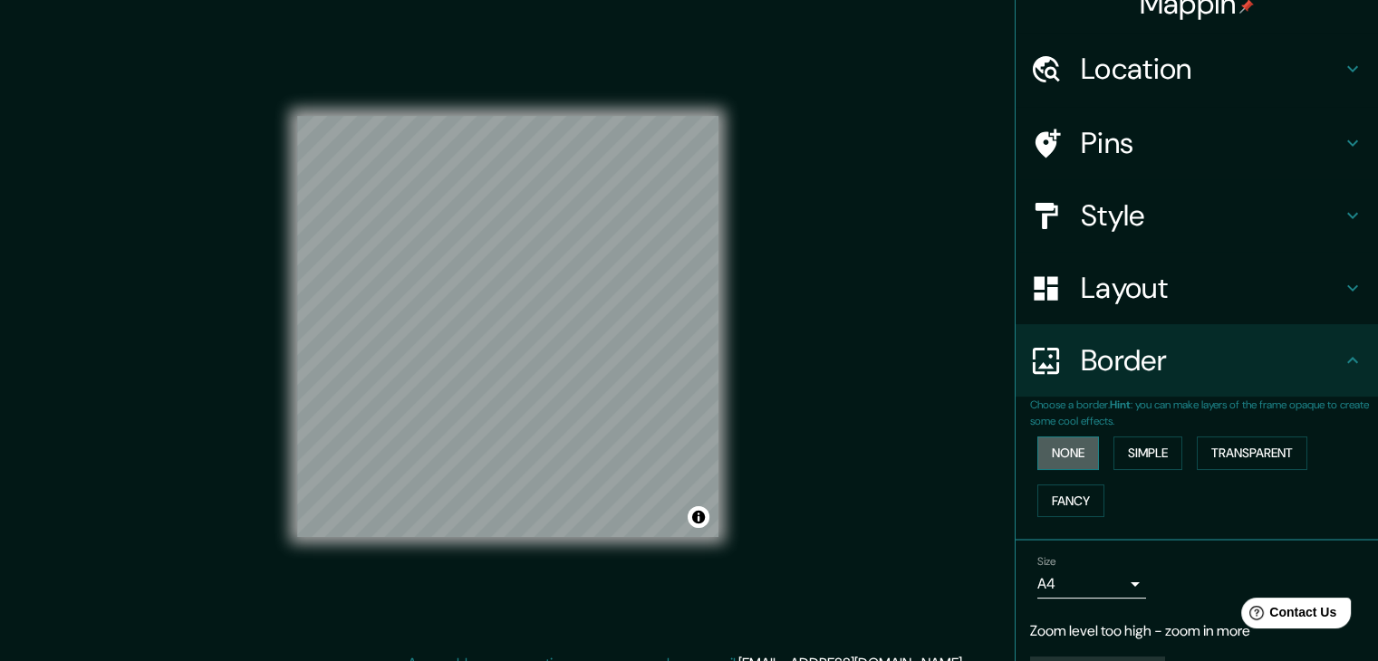
click at [1069, 458] on button "None" at bounding box center [1068, 454] width 62 height 34
click at [1145, 461] on button "Simple" at bounding box center [1147, 454] width 69 height 34
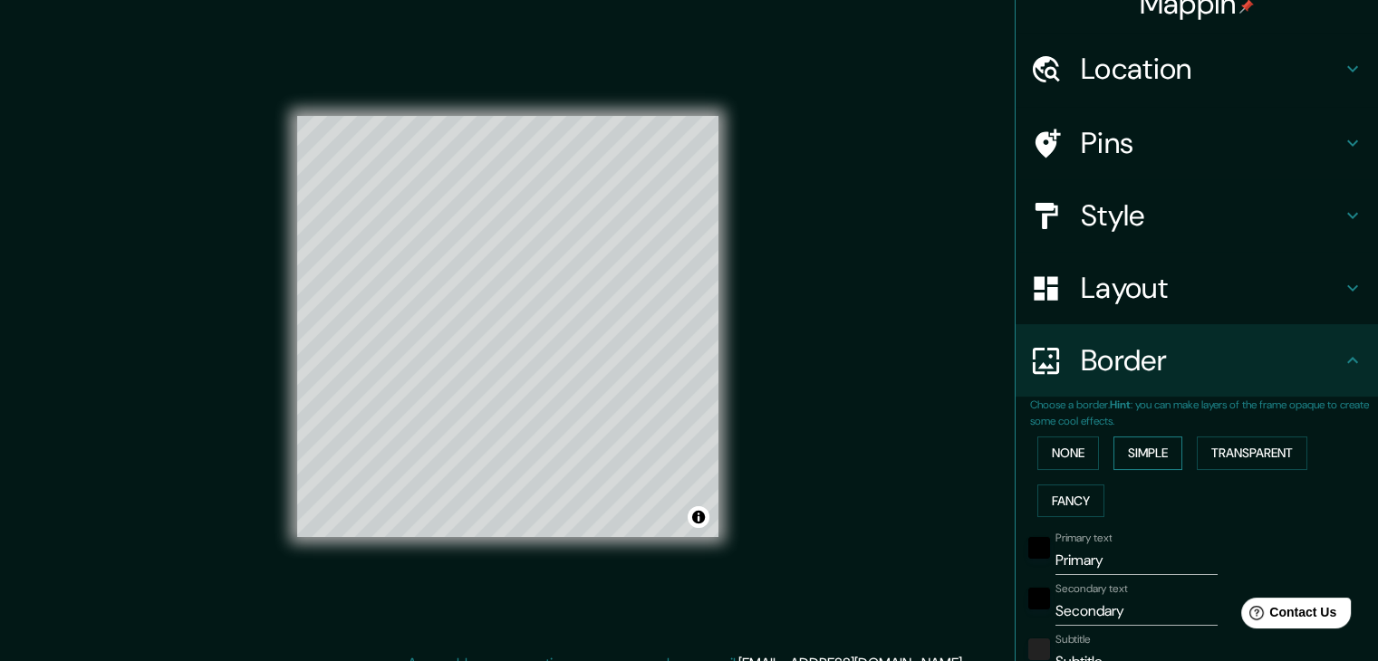
click at [1149, 461] on button "Simple" at bounding box center [1147, 454] width 69 height 34
type input "37"
click at [1200, 456] on button "Transparent" at bounding box center [1252, 454] width 111 height 34
click at [1070, 495] on button "Fancy" at bounding box center [1070, 502] width 67 height 34
click at [1064, 438] on button "None" at bounding box center [1068, 454] width 62 height 34
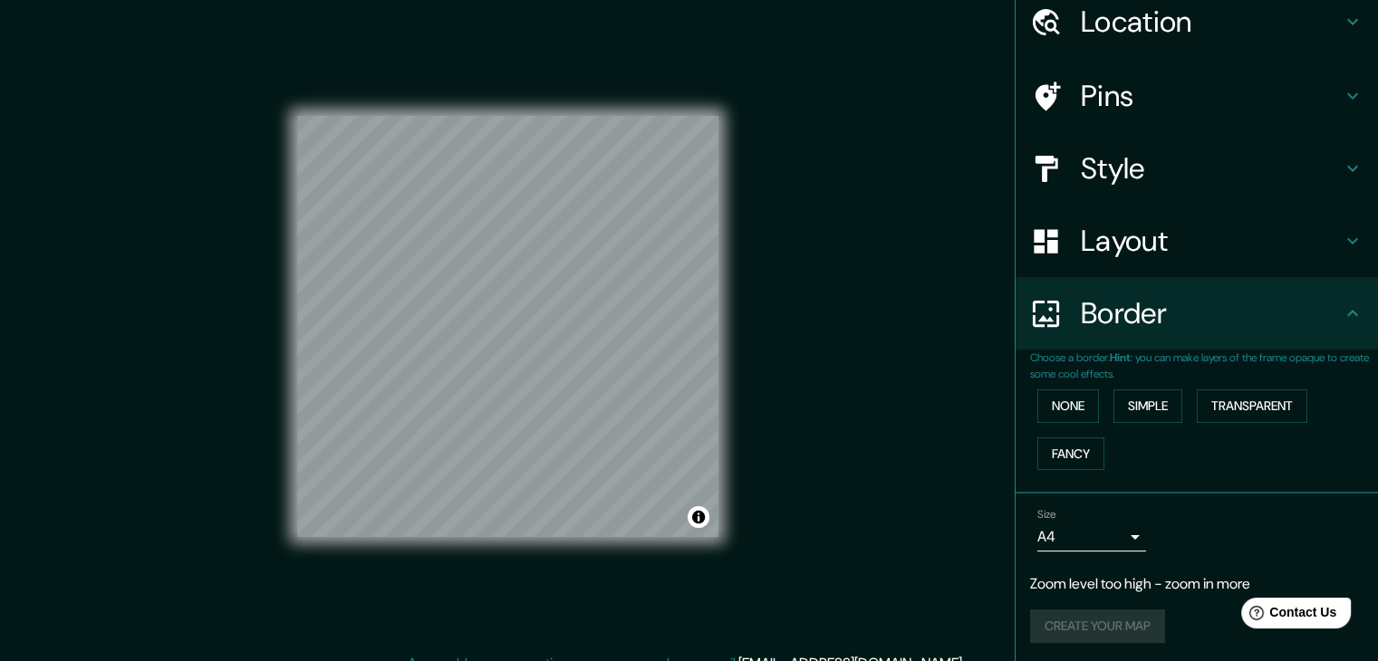
scroll to position [74, 0]
click at [1085, 537] on body "Mappin Location Japón Pins Style Layout Border Choose a border. Hint : you can …" at bounding box center [689, 330] width 1378 height 661
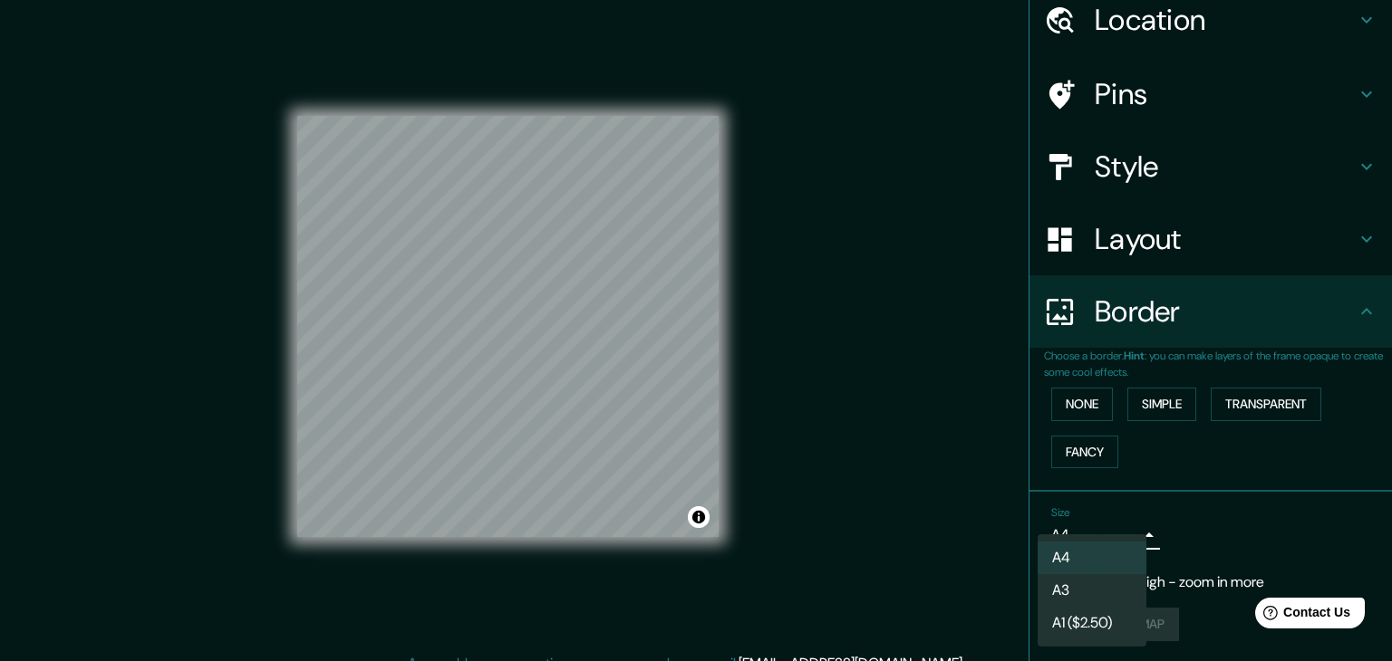
click at [1087, 554] on li "A4" at bounding box center [1091, 558] width 109 height 33
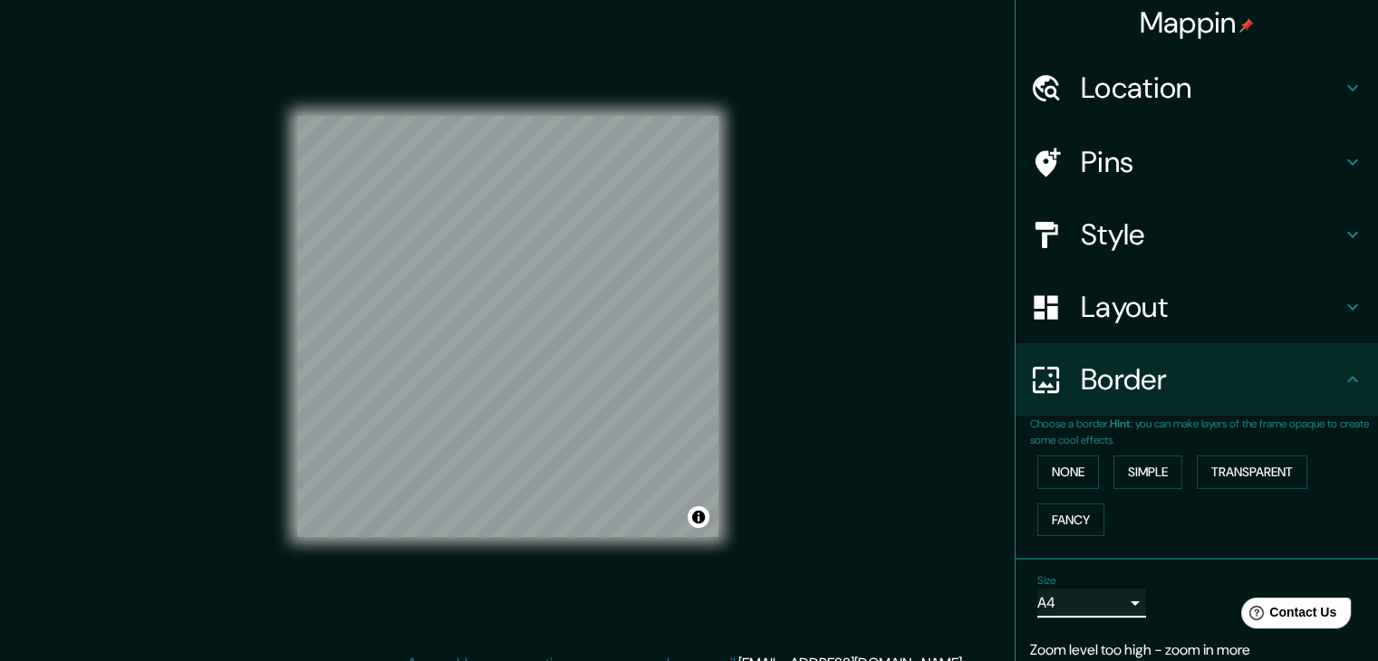
scroll to position [0, 0]
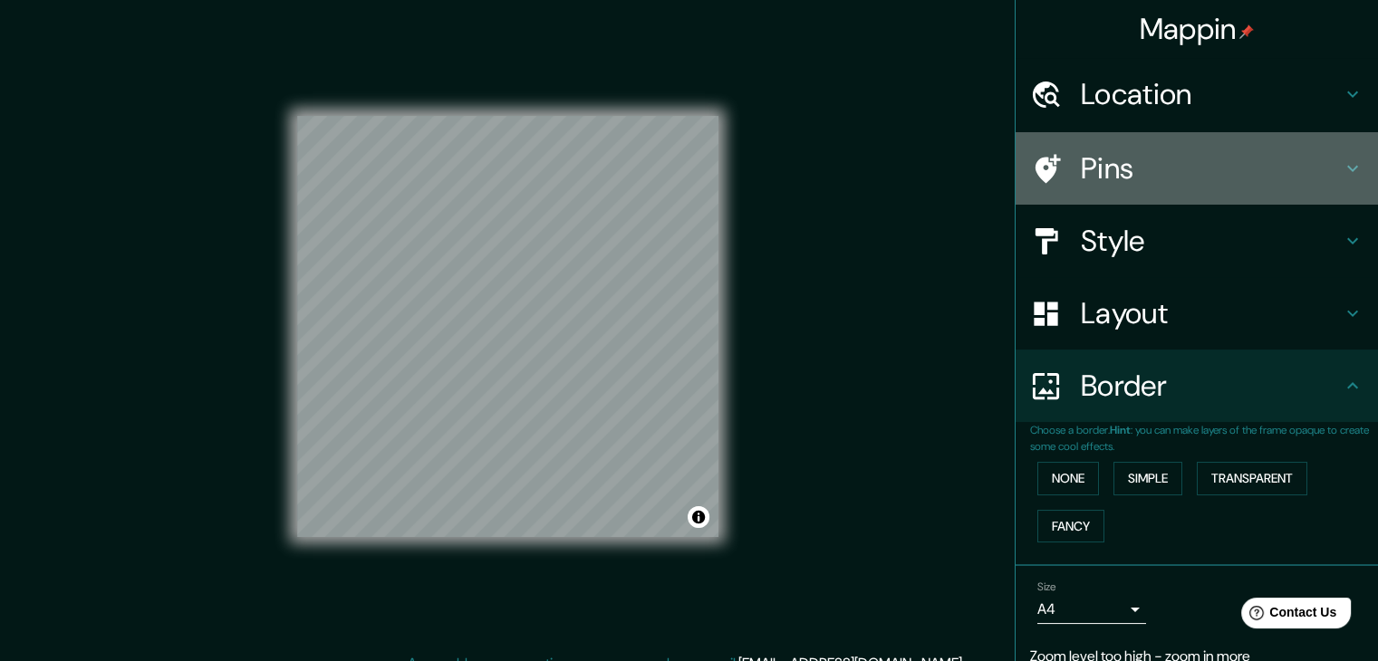
click at [1109, 163] on h4 "Pins" at bounding box center [1211, 168] width 261 height 36
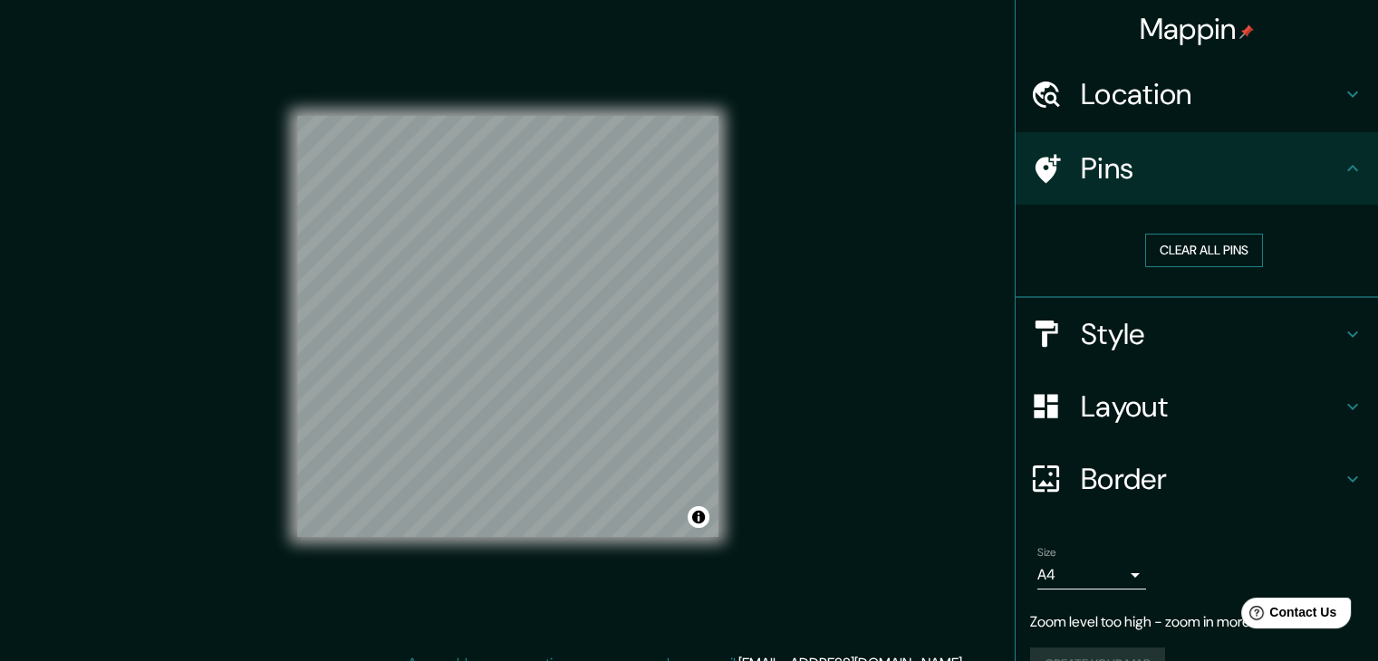
click at [1244, 241] on button "Clear all pins" at bounding box center [1204, 251] width 118 height 34
click at [1176, 246] on button "Clear all pins" at bounding box center [1204, 251] width 118 height 34
click at [1094, 332] on h4 "Style" at bounding box center [1211, 334] width 261 height 36
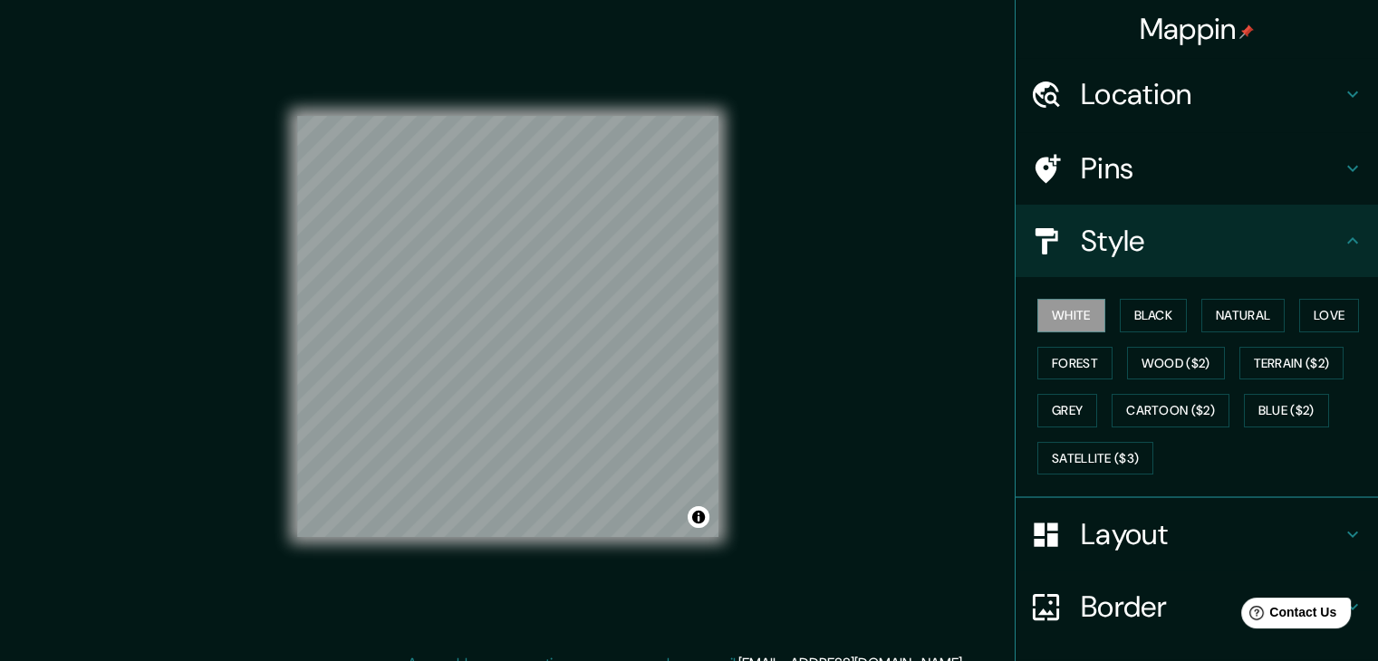
click at [1123, 161] on h4 "Pins" at bounding box center [1211, 168] width 261 height 36
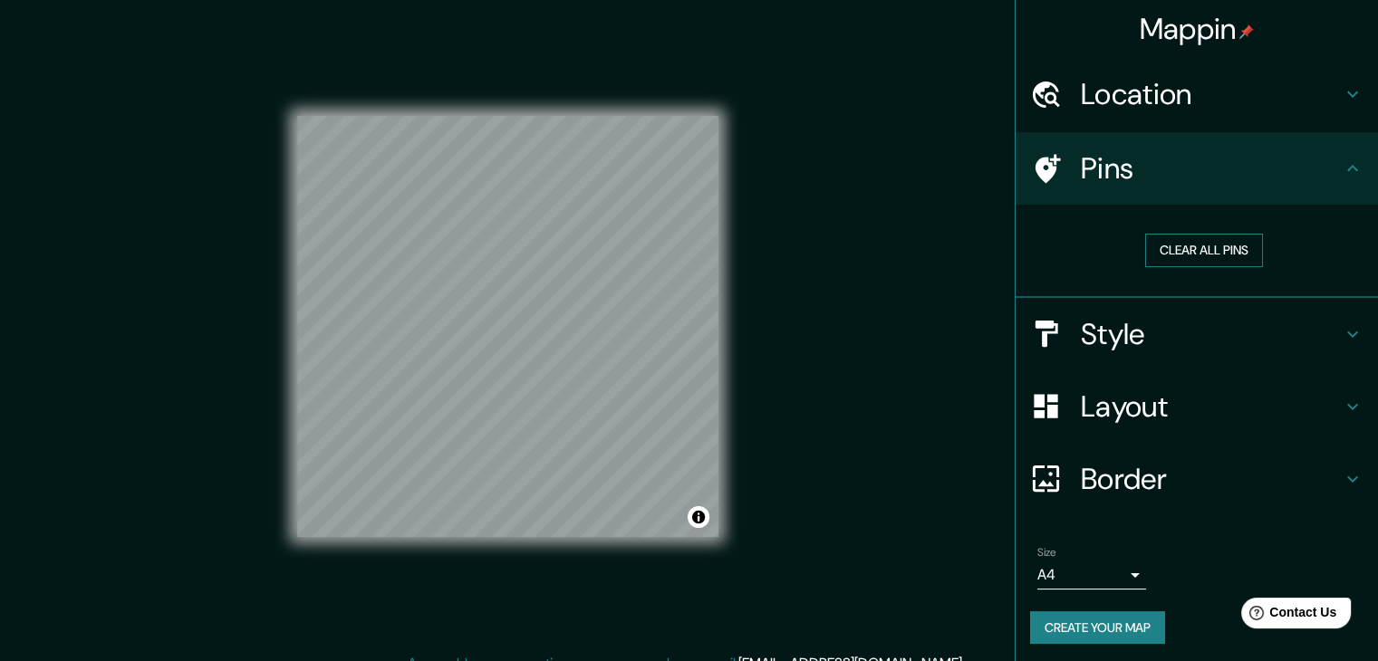
click at [1171, 249] on button "Clear all pins" at bounding box center [1204, 251] width 118 height 34
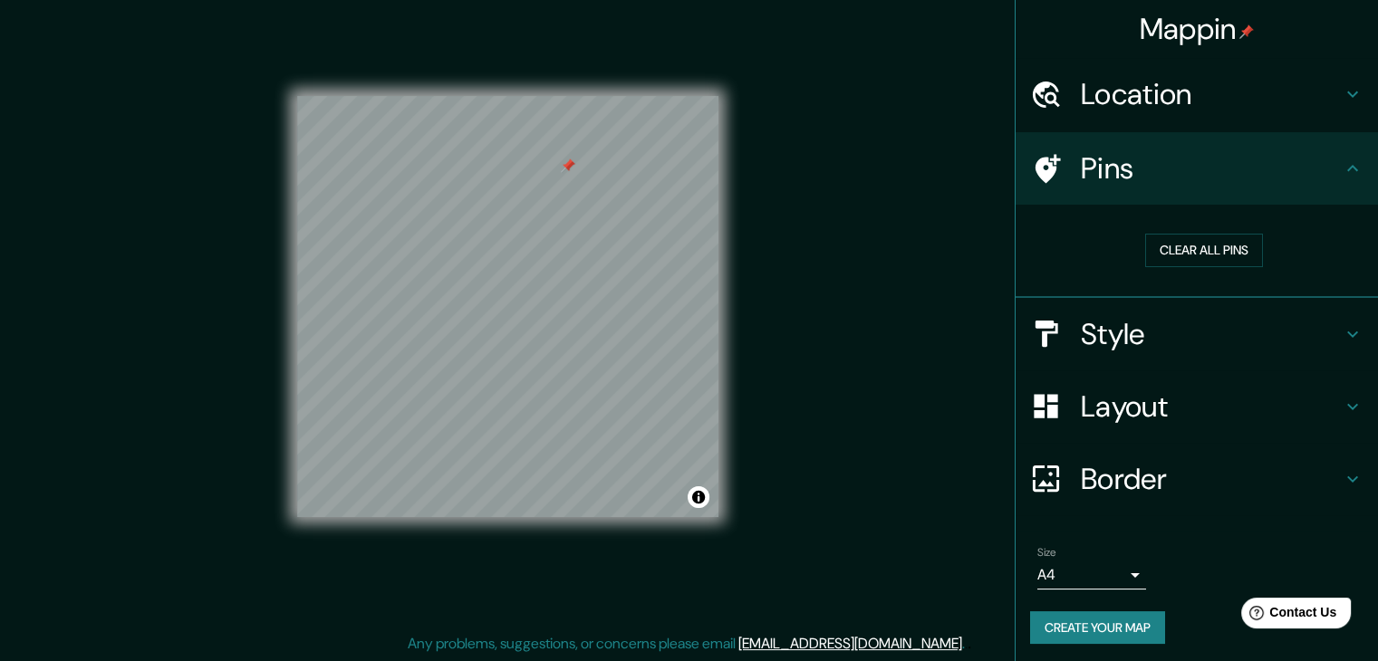
scroll to position [21, 0]
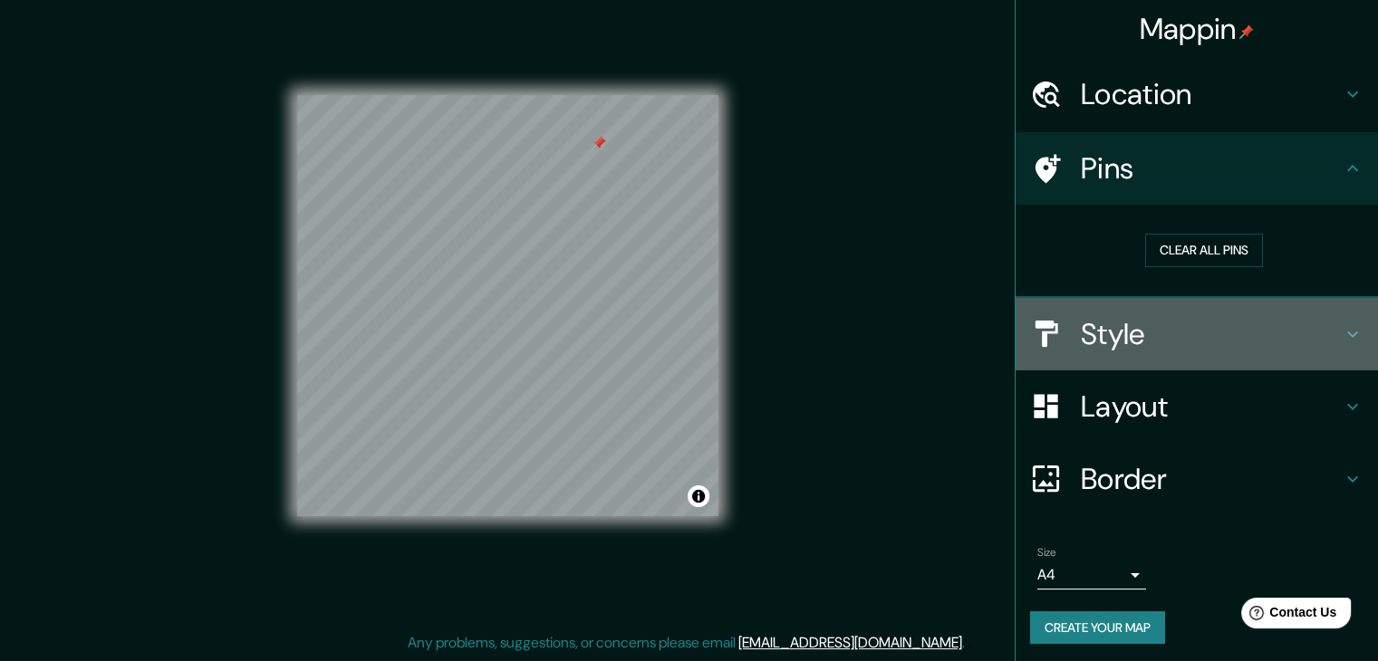
drag, startPoint x: 1195, startPoint y: 342, endPoint x: 1190, endPoint y: 323, distance: 18.9
click at [1196, 342] on h4 "Style" at bounding box center [1211, 334] width 261 height 36
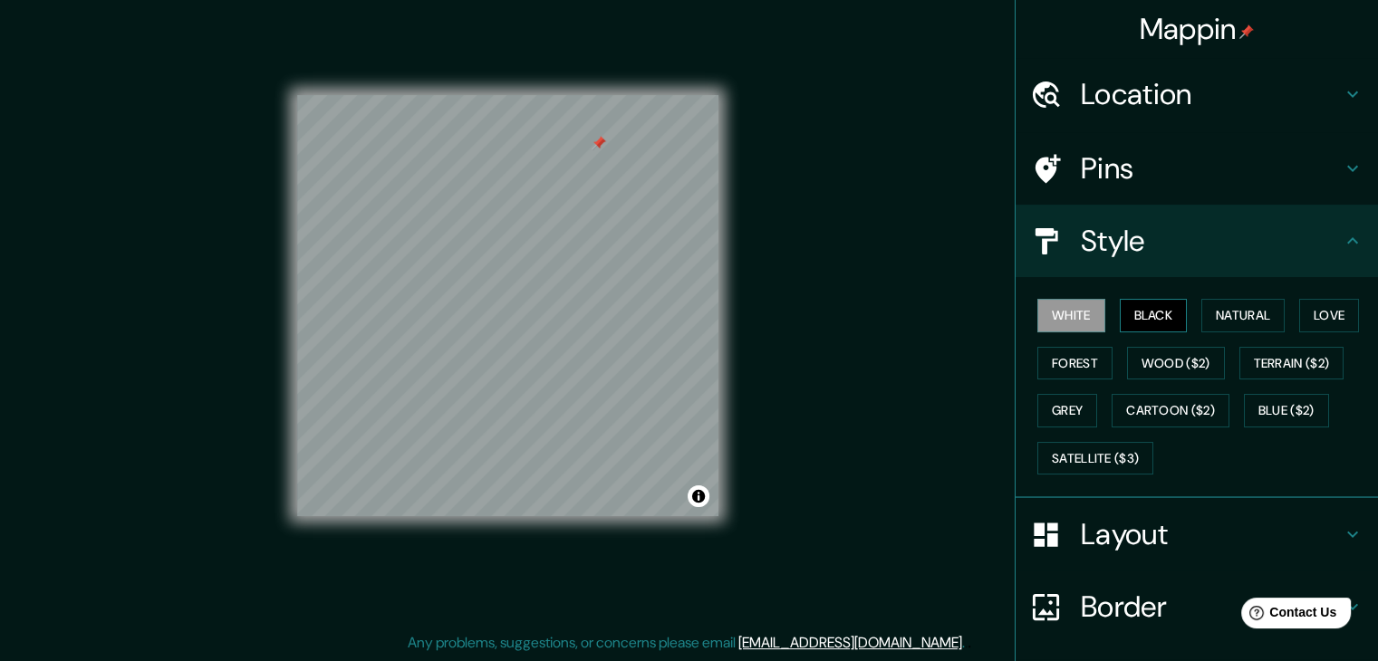
click at [1134, 303] on button "Black" at bounding box center [1154, 316] width 68 height 34
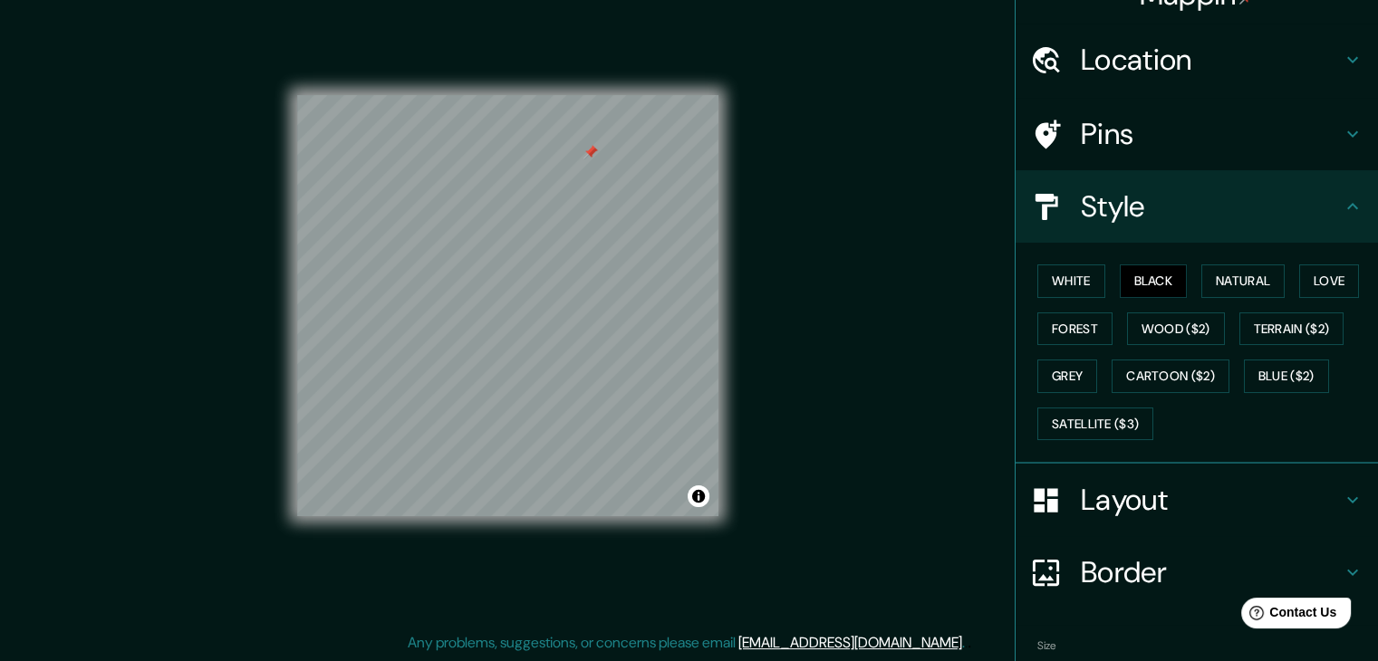
scroll to position [130, 0]
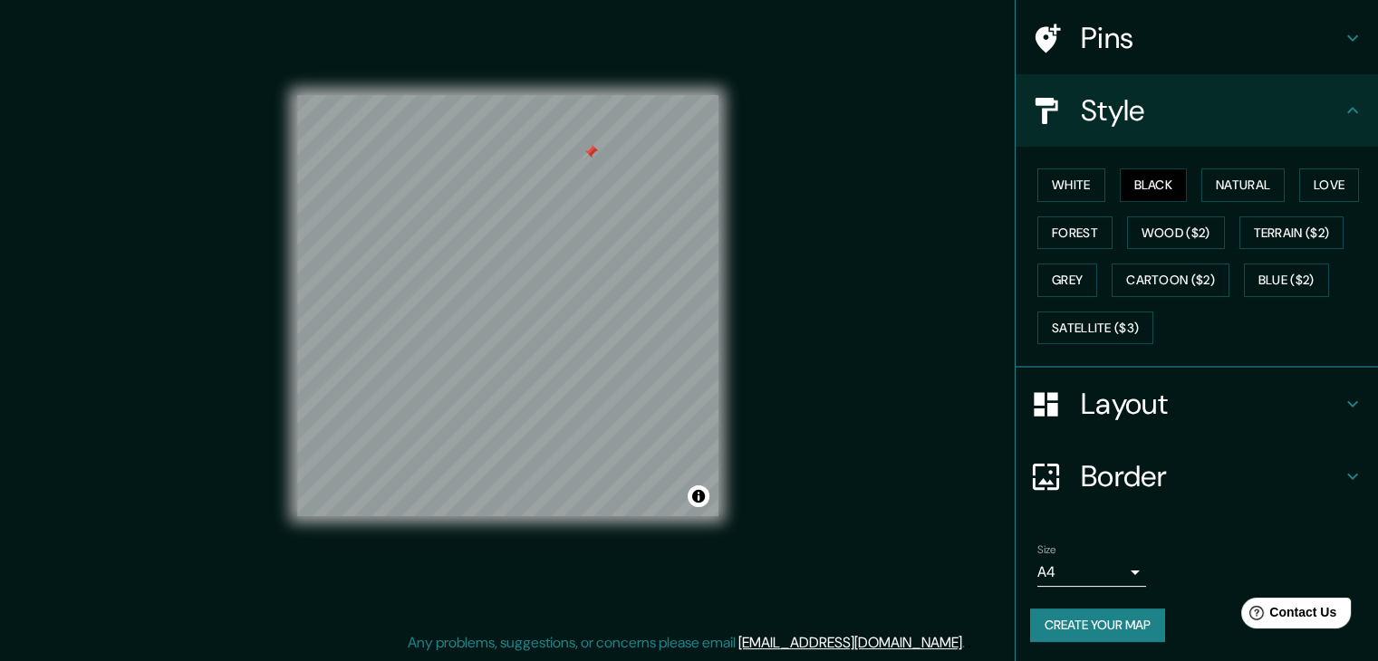
click at [1099, 618] on button "Create your map" at bounding box center [1097, 626] width 135 height 34
click at [1105, 630] on div "Create your map" at bounding box center [1196, 626] width 333 height 34
click at [1104, 629] on div "Create your map" at bounding box center [1196, 626] width 333 height 34
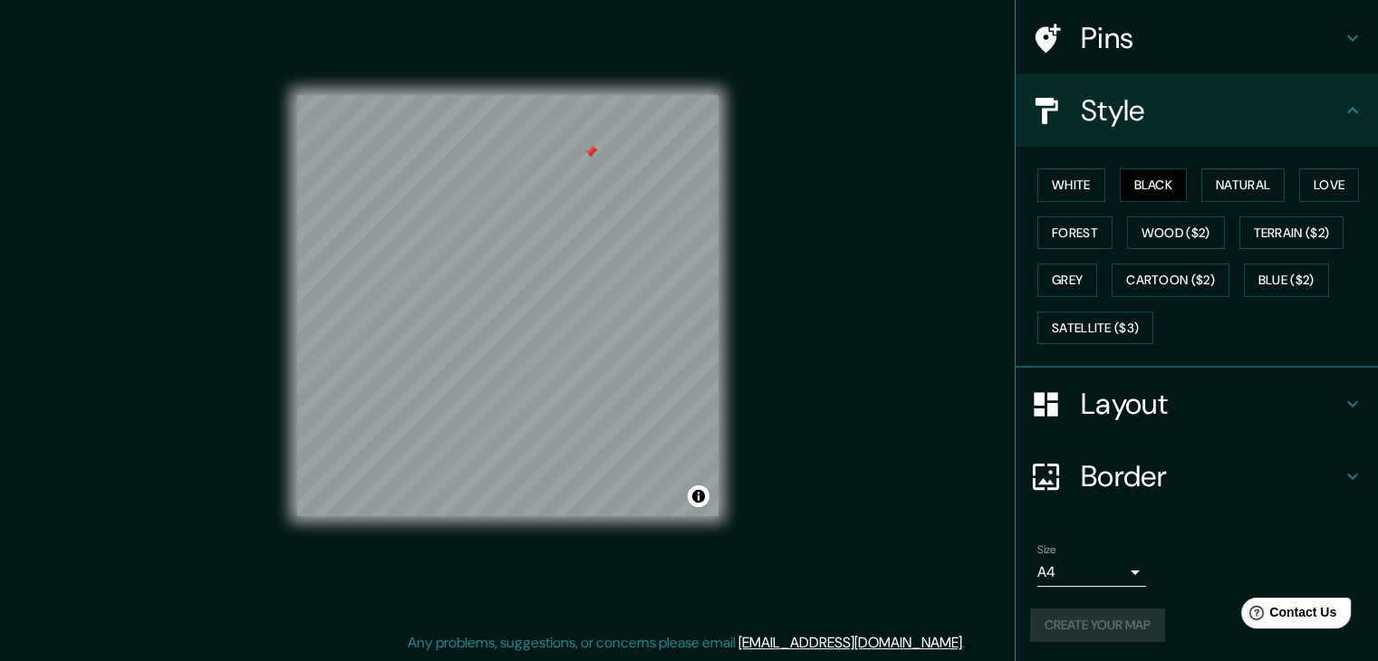
click at [1104, 621] on div "Create your map" at bounding box center [1196, 626] width 333 height 34
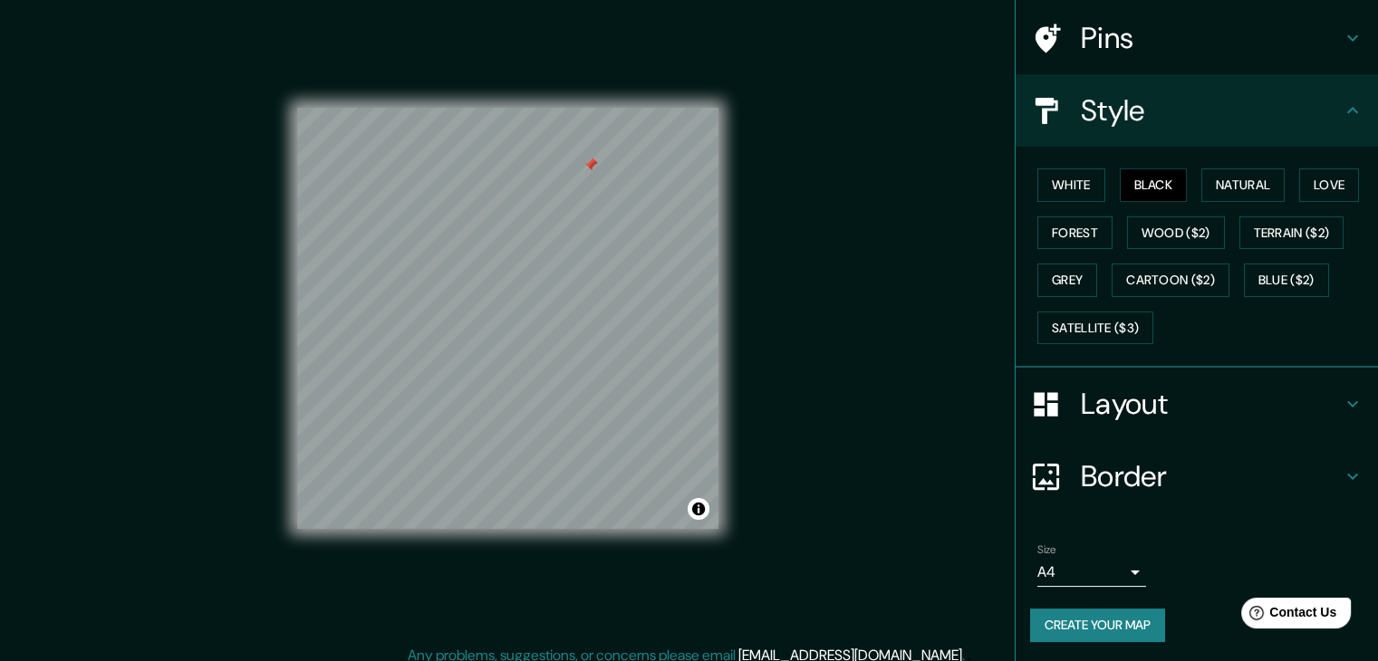
scroll to position [21, 0]
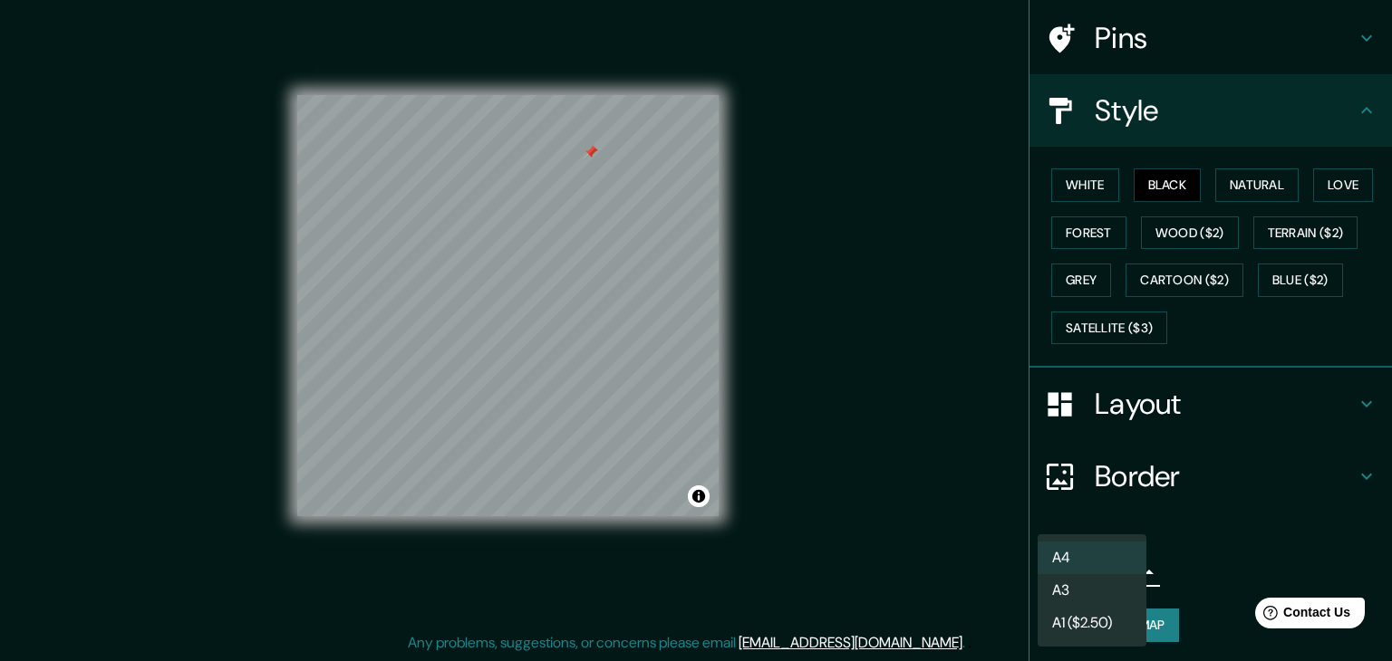
click at [1090, 570] on body "Mappin Location Japón Pins Style White Black Natural Love Forest Wood ($2) Terr…" at bounding box center [696, 309] width 1392 height 661
click at [1084, 560] on li "A4" at bounding box center [1091, 558] width 109 height 33
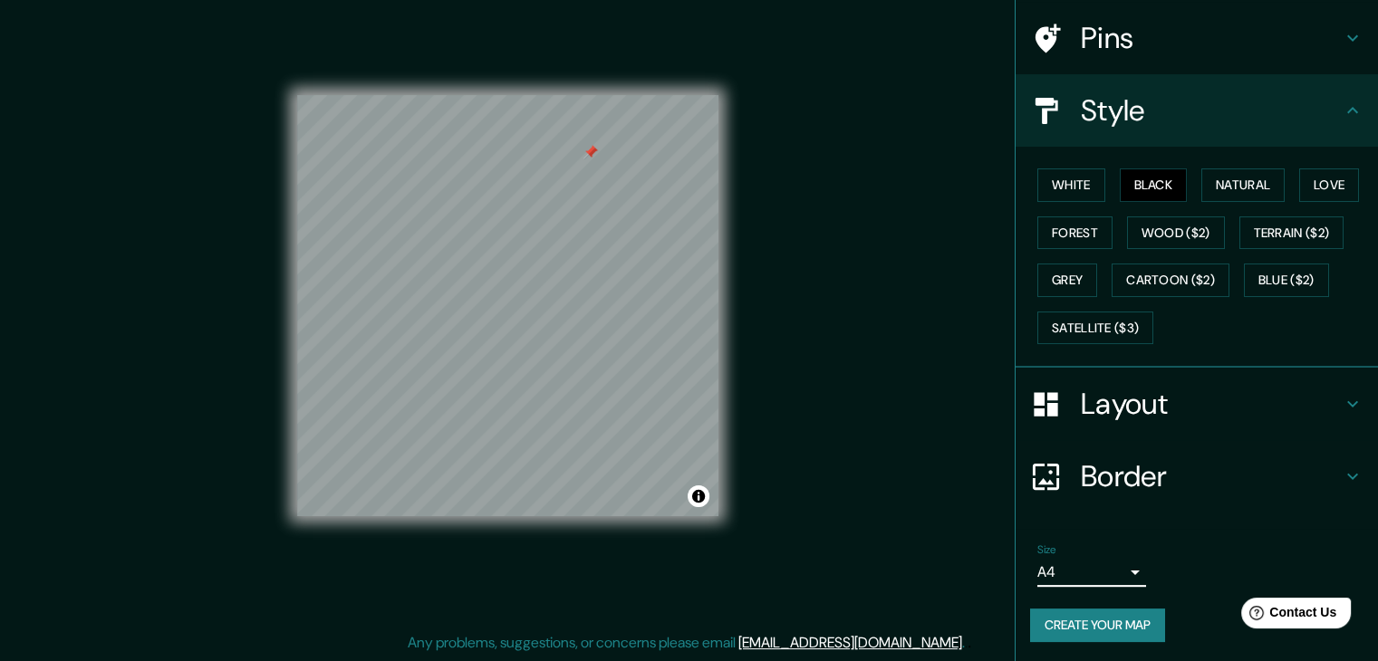
click at [1091, 610] on button "Create your map" at bounding box center [1097, 626] width 135 height 34
click at [1109, 635] on div "Create your map" at bounding box center [1196, 626] width 333 height 34
click at [1108, 635] on div "Create your map" at bounding box center [1196, 626] width 333 height 34
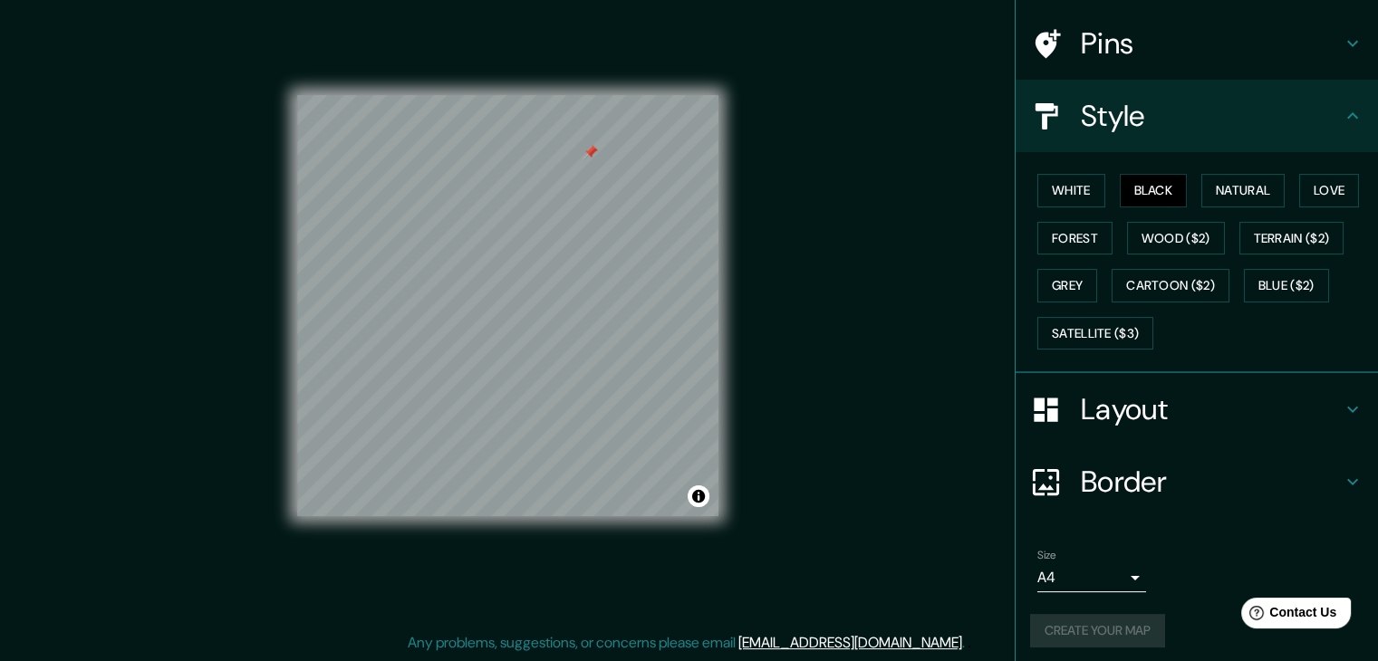
scroll to position [130, 0]
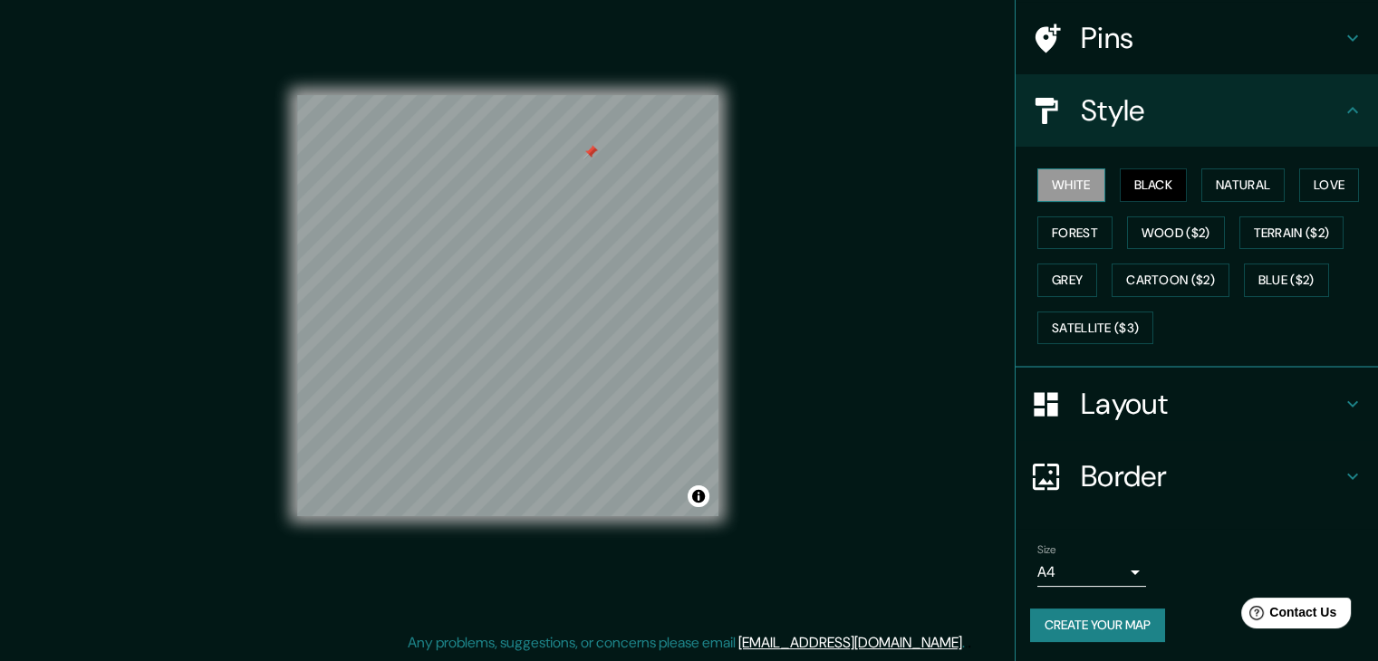
click at [1082, 184] on button "White" at bounding box center [1071, 186] width 68 height 34
